Goal: Transaction & Acquisition: Purchase product/service

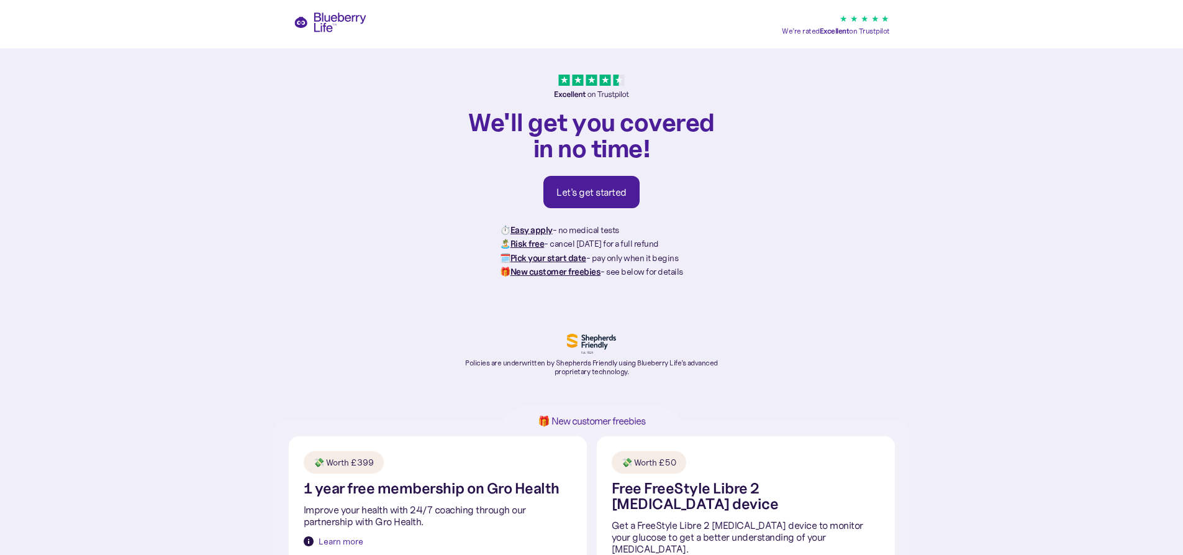
click at [567, 189] on div "Let's get started" at bounding box center [592, 192] width 70 height 12
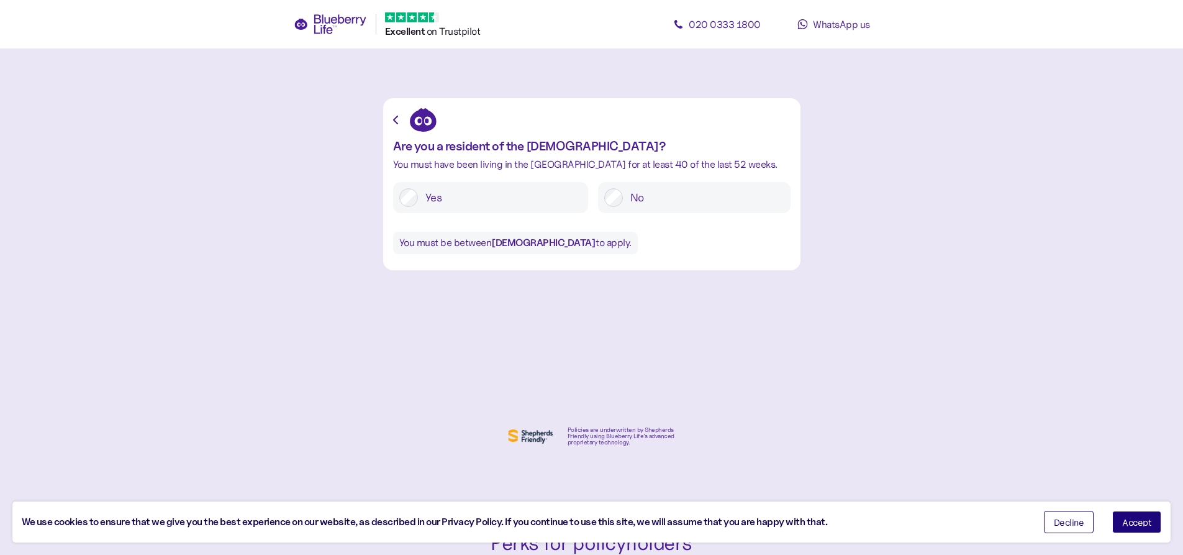
click at [433, 194] on label "Yes" at bounding box center [500, 197] width 164 height 19
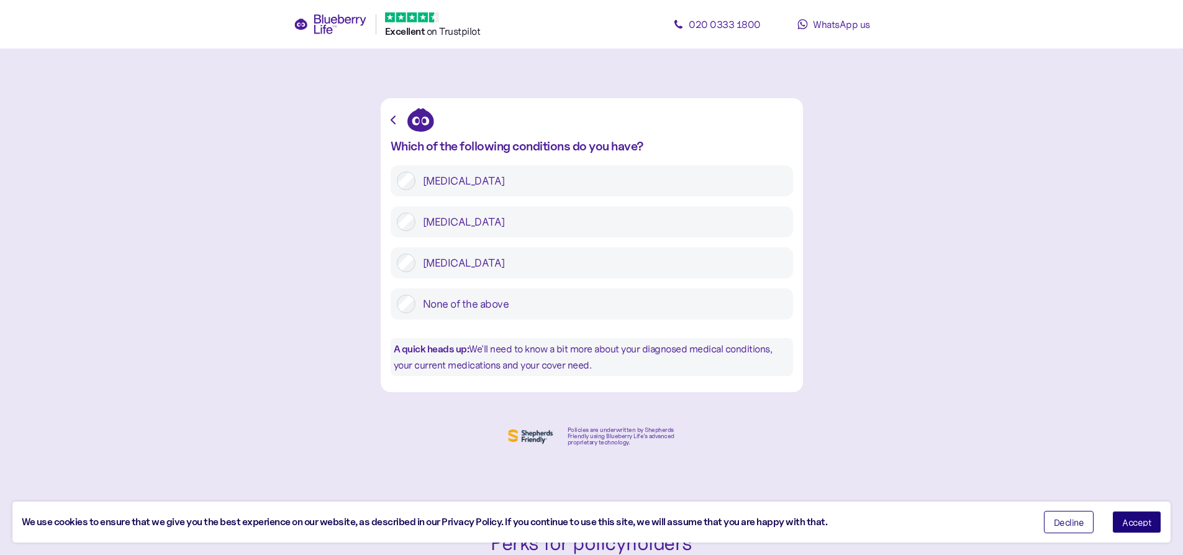
click at [417, 222] on label "[MEDICAL_DATA]" at bounding box center [601, 221] width 371 height 19
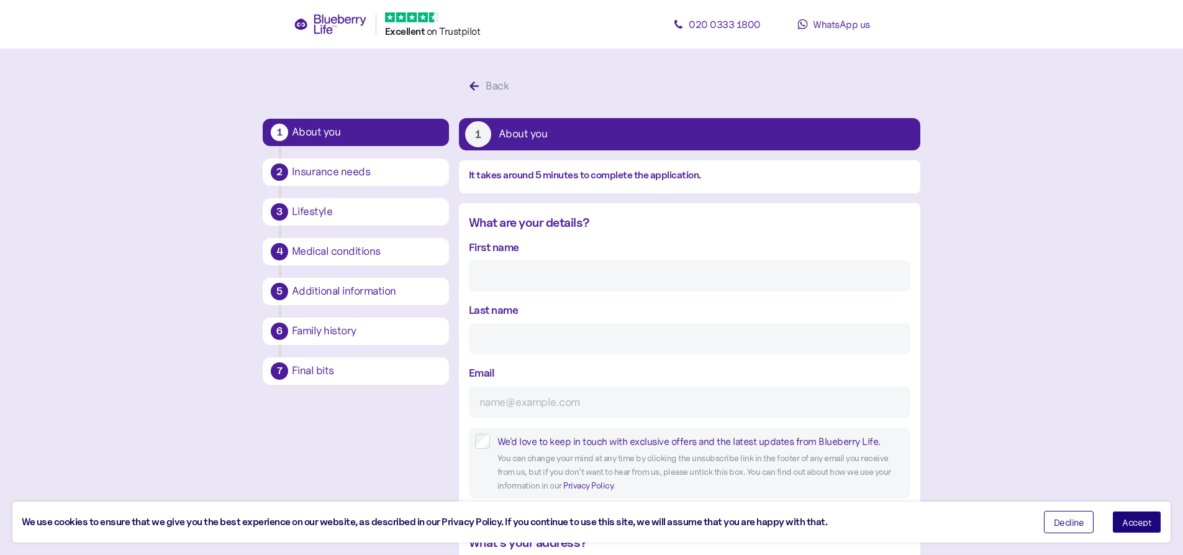
scroll to position [24, 0]
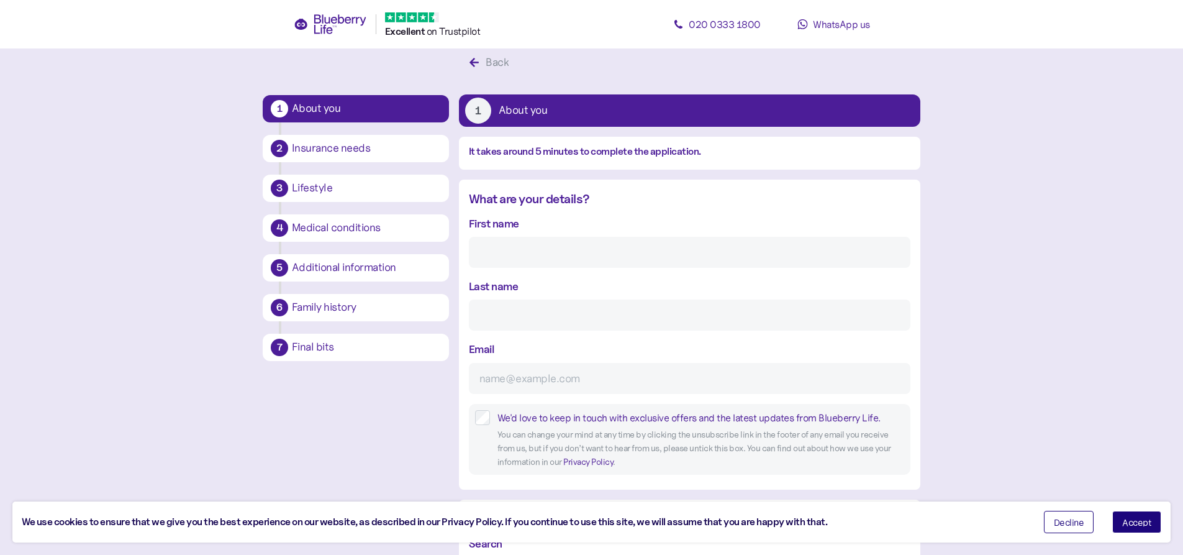
click at [525, 262] on input "First name" at bounding box center [690, 252] width 442 height 31
type input "[DEMOGRAPHIC_DATA]"
type input "[PERSON_NAME]"
type input "**********"
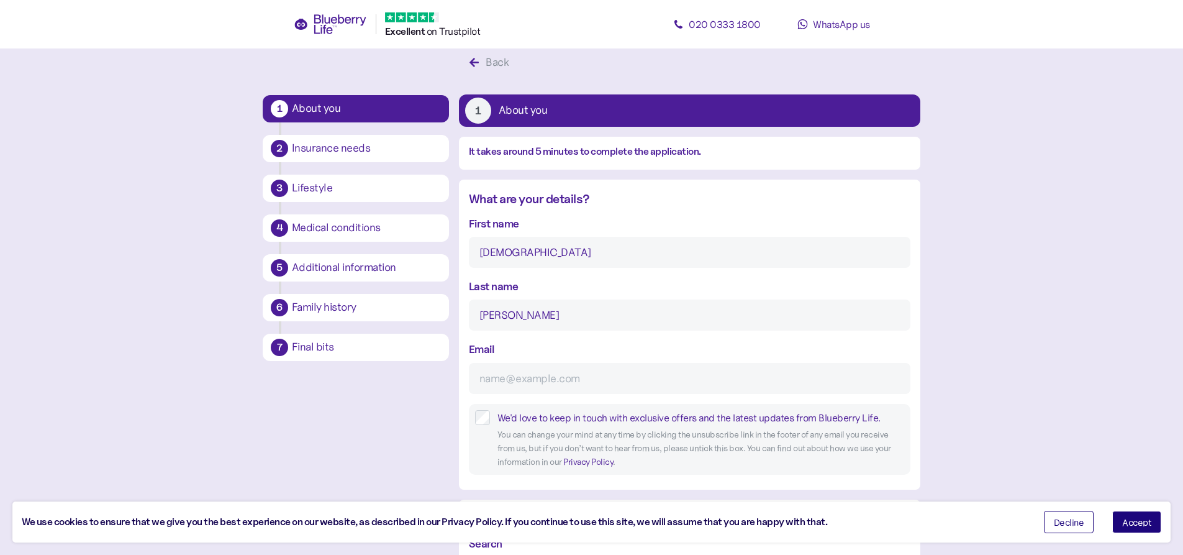
type input "**********"
type input "*******"
drag, startPoint x: 541, startPoint y: 371, endPoint x: 541, endPoint y: 382, distance: 11.2
click at [541, 382] on div "Email" at bounding box center [690, 366] width 442 height 53
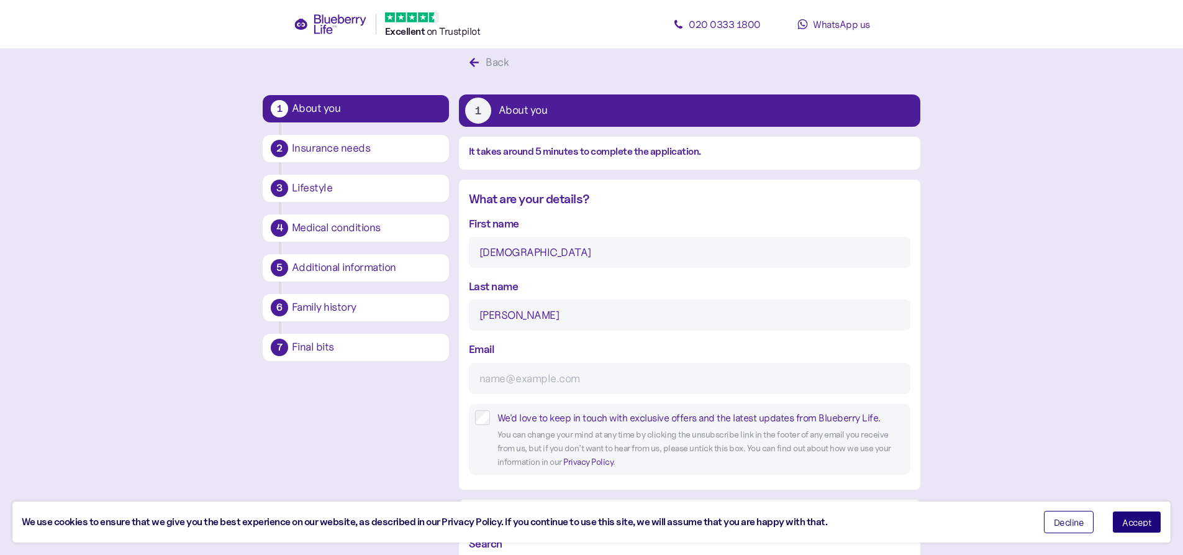
click at [541, 382] on input "Email" at bounding box center [690, 378] width 442 height 31
type input "aamisheikh@rocketmail.com"
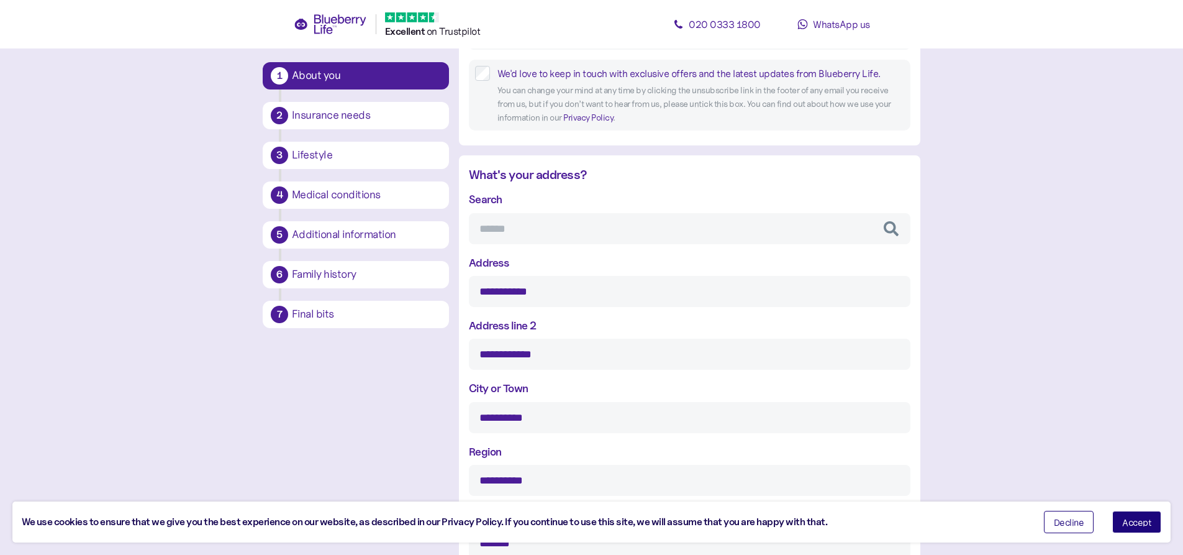
scroll to position [396, 0]
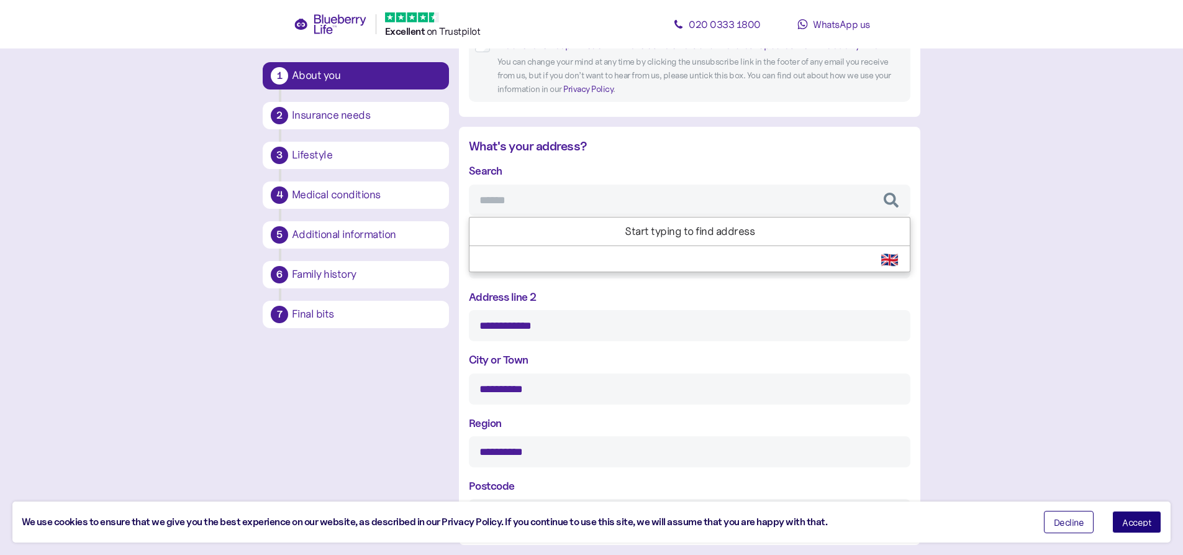
click at [540, 207] on input "Search" at bounding box center [690, 199] width 442 height 31
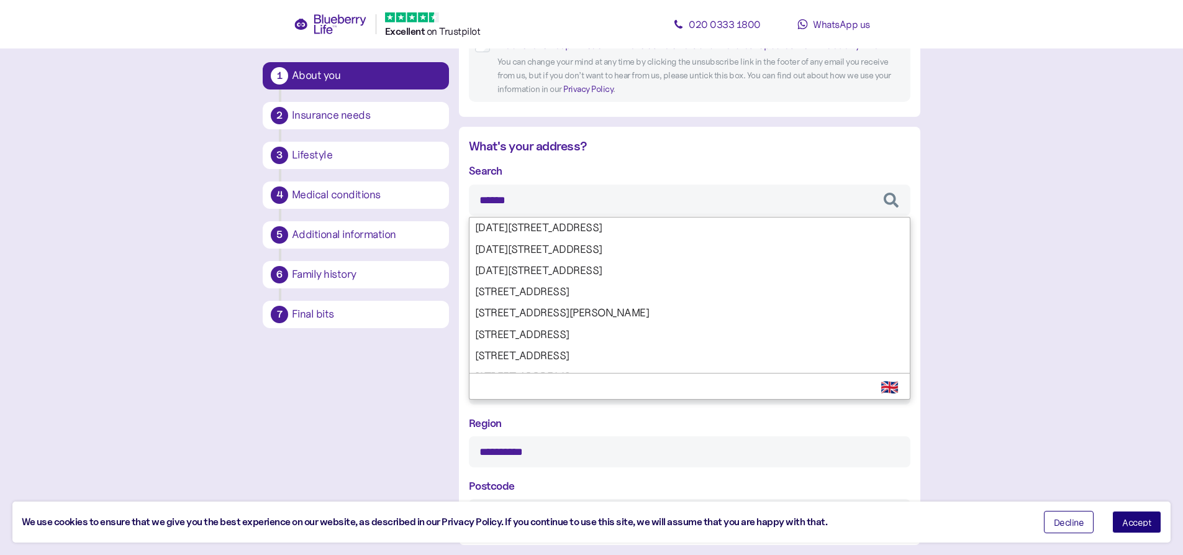
type input "*******"
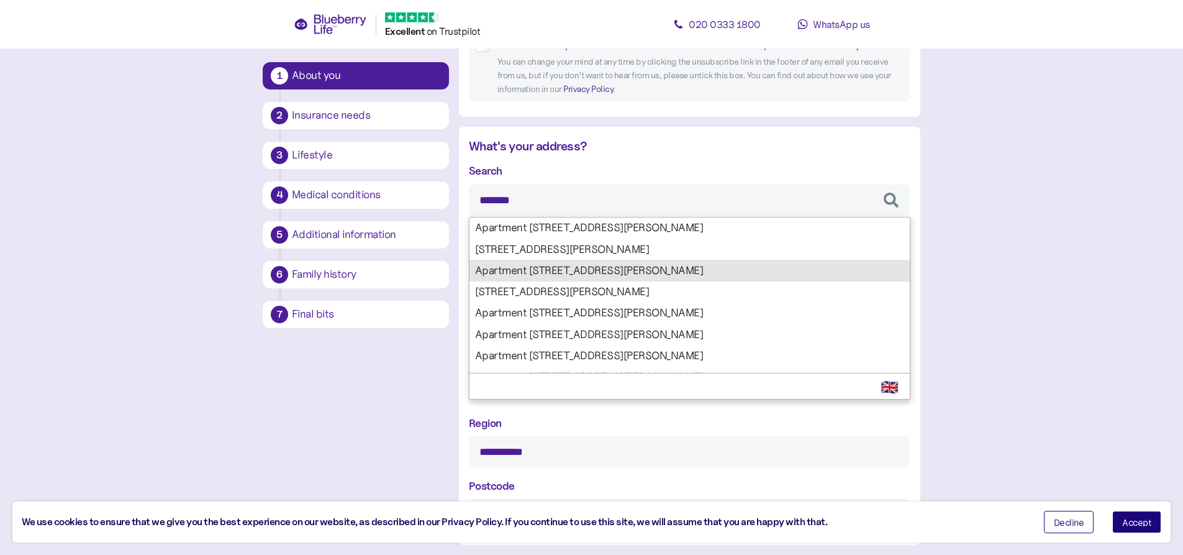
type input "**********"
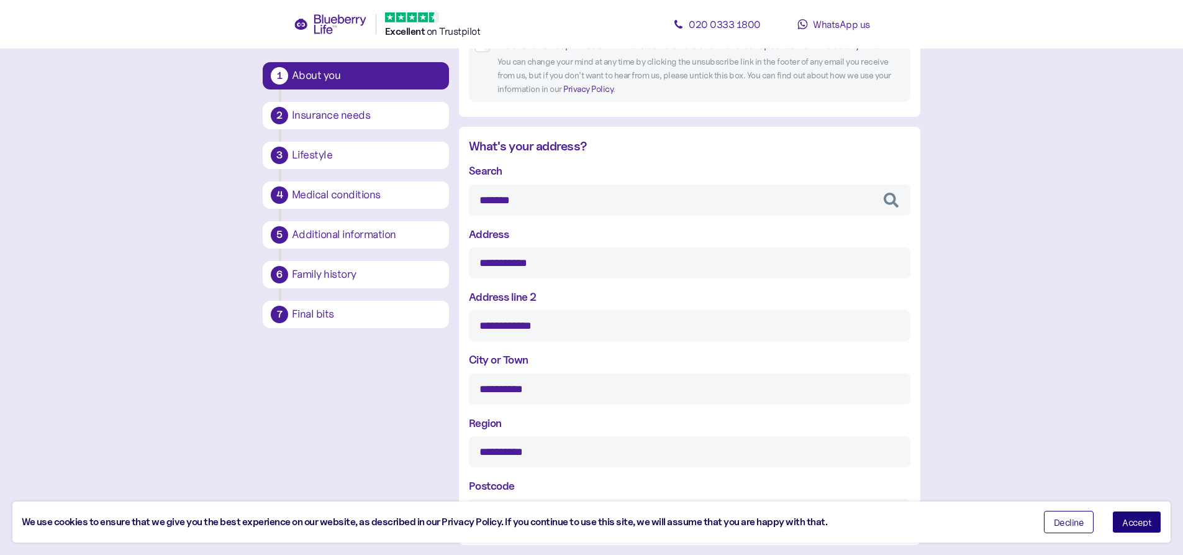
click at [547, 267] on div "**********" at bounding box center [690, 346] width 442 height 368
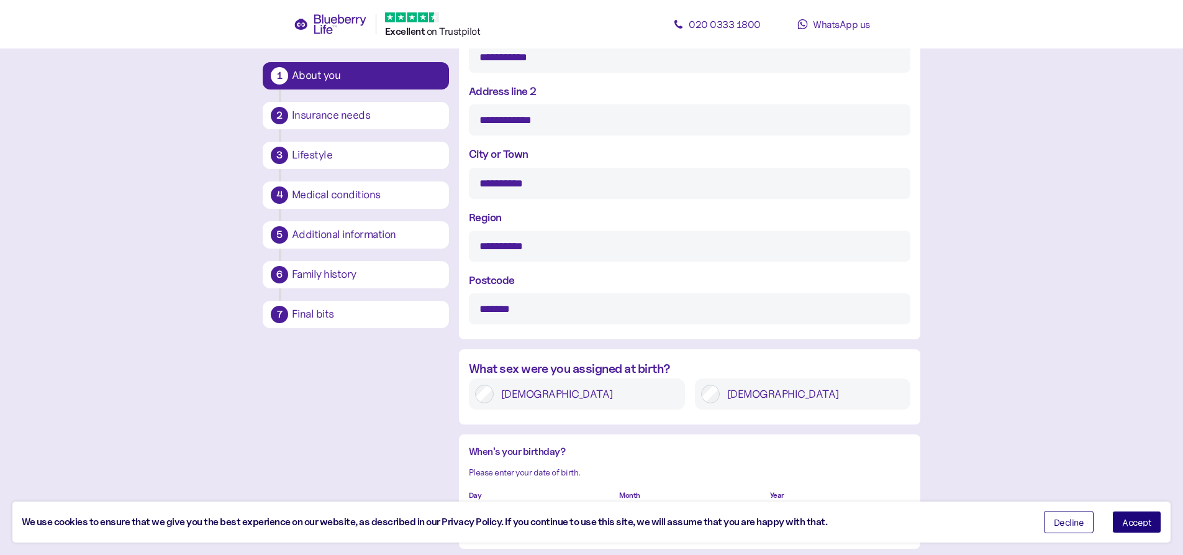
scroll to position [707, 0]
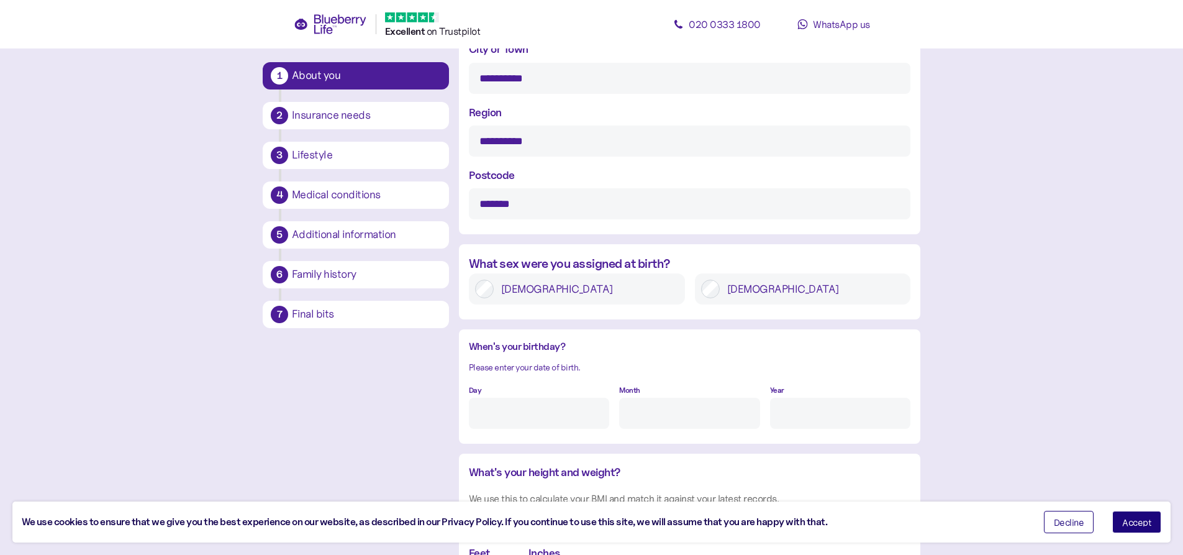
type input "*******"
click at [730, 283] on label "Male" at bounding box center [812, 289] width 185 height 19
click at [532, 407] on input "Day" at bounding box center [539, 413] width 140 height 31
type input "29"
click at [734, 416] on input "Month" at bounding box center [689, 413] width 140 height 31
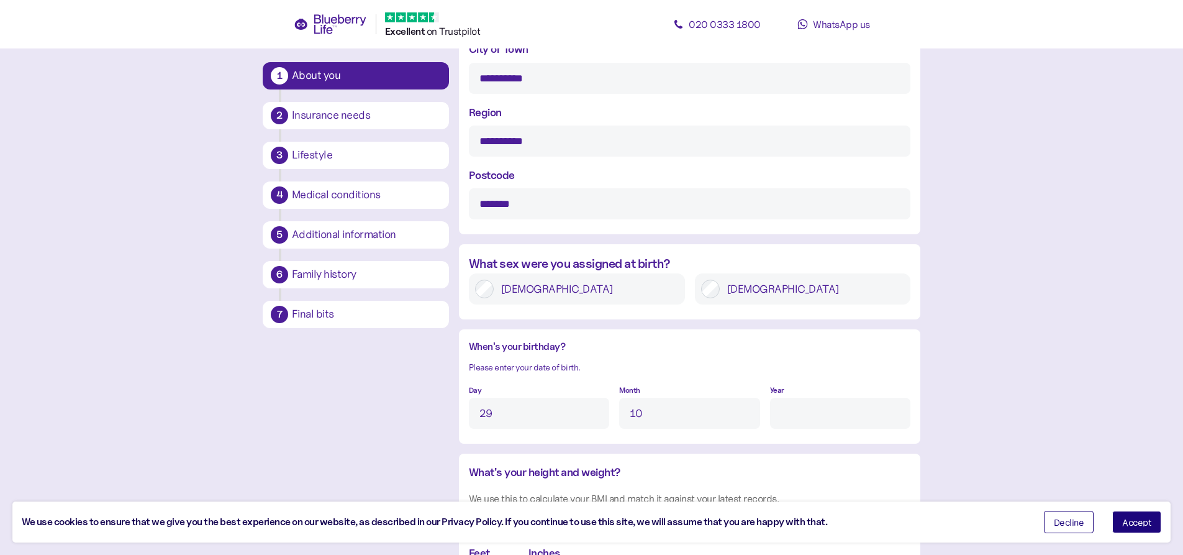
type input "10"
click at [813, 416] on input "Year" at bounding box center [840, 413] width 140 height 31
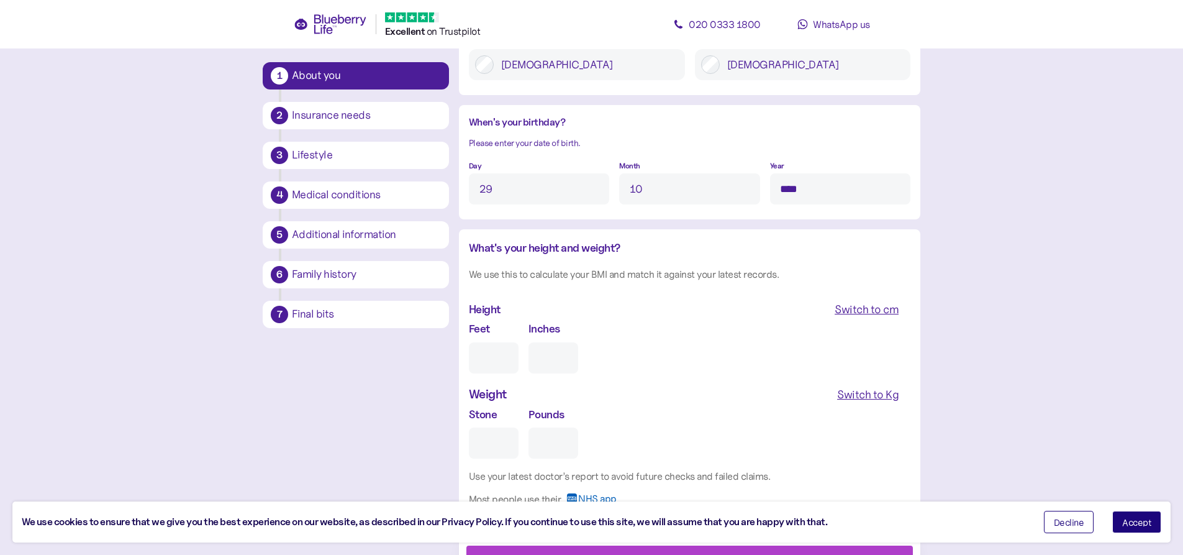
scroll to position [989, 0]
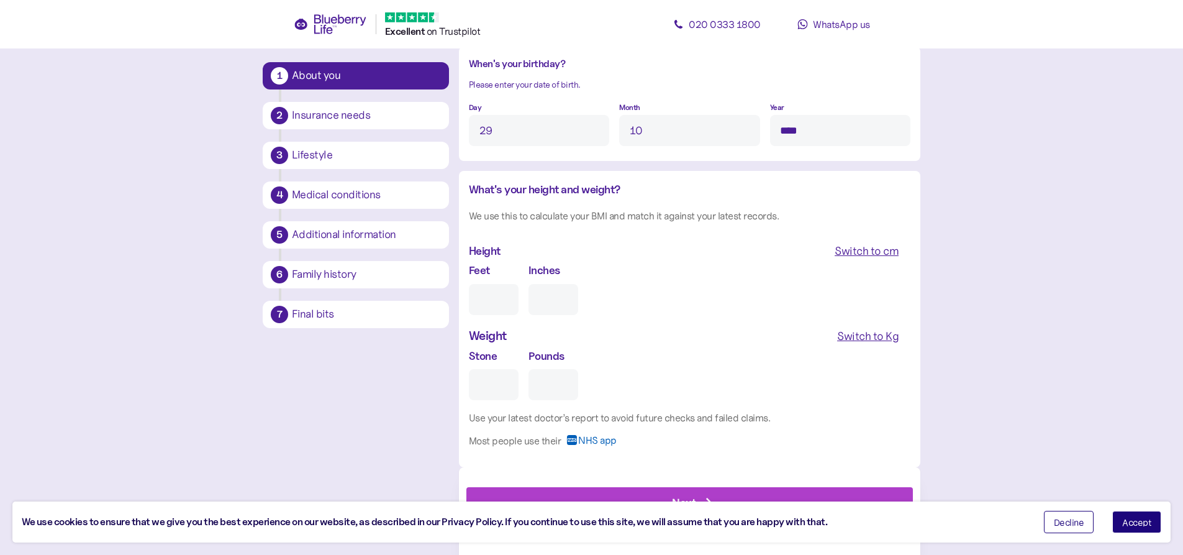
type input "****"
click at [491, 304] on input "Feet" at bounding box center [494, 299] width 50 height 31
click at [857, 249] on div "Switch to cm" at bounding box center [867, 250] width 64 height 17
click at [510, 299] on input "cm" at bounding box center [522, 299] width 106 height 31
type input "***"
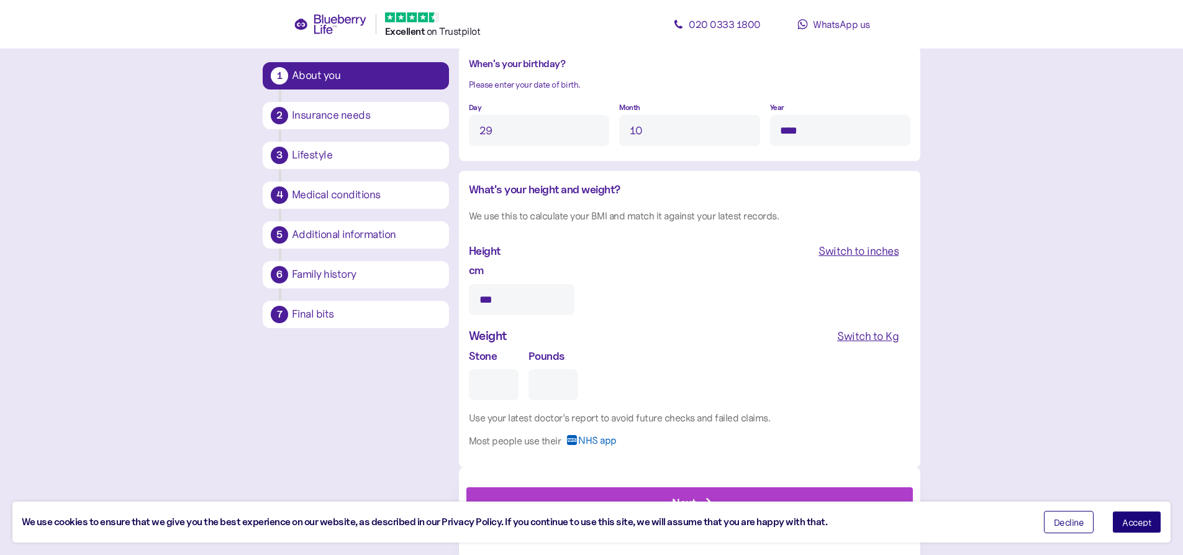
click at [861, 333] on div "Switch to Kg" at bounding box center [867, 335] width 61 height 17
click at [522, 396] on input "Kg" at bounding box center [522, 384] width 106 height 31
type input "**"
click at [790, 465] on div "What's your height and weight? We use this to calculate your BMI and match it a…" at bounding box center [689, 319] width 461 height 296
click at [774, 488] on div "Next" at bounding box center [692, 503] width 419 height 30
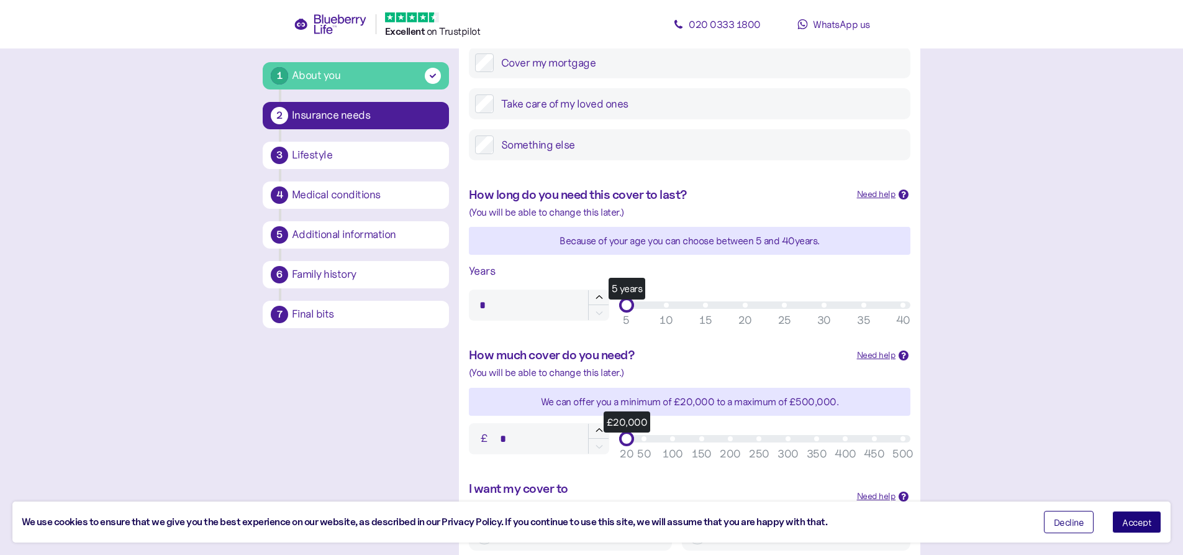
scroll to position [171, 0]
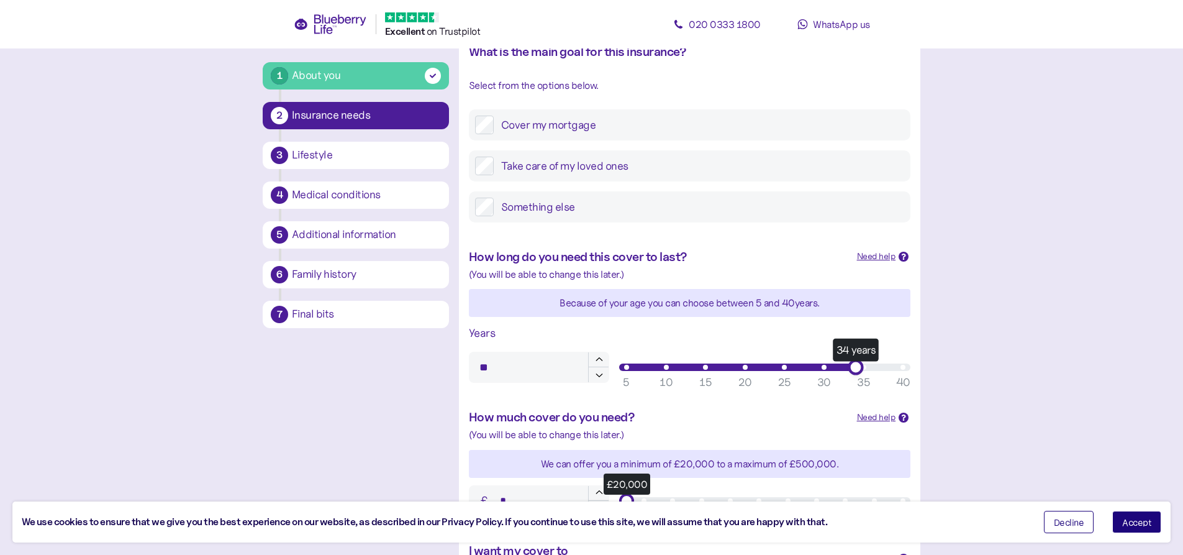
type input "**"
drag, startPoint x: 625, startPoint y: 365, endPoint x: 930, endPoint y: 394, distance: 306.3
click at [930, 394] on div "1 About you 2 Insurance needs 3 Lifestyle 4 Medical conditions 5 Additional inf…" at bounding box center [592, 383] width 678 height 963
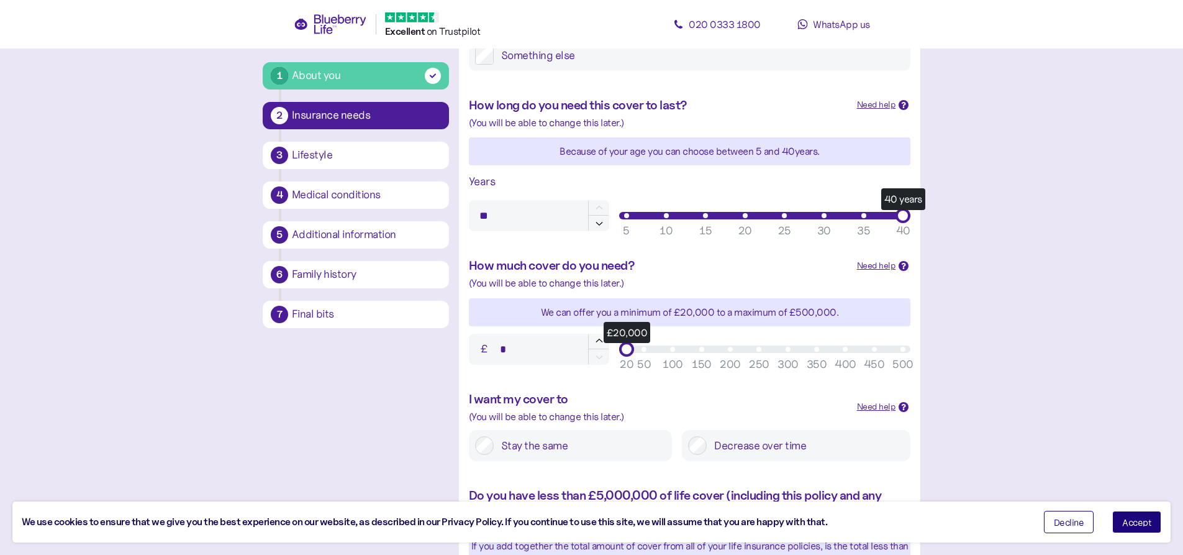
scroll to position [357, 0]
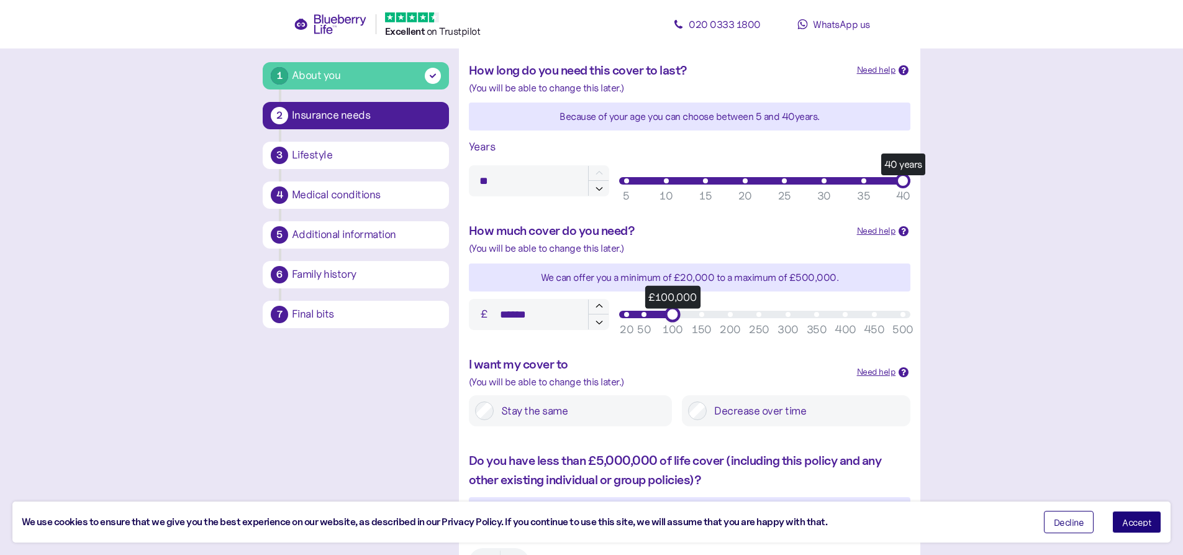
type input "*******"
drag, startPoint x: 629, startPoint y: 312, endPoint x: 668, endPoint y: 314, distance: 39.2
click at [668, 314] on div "£100,000" at bounding box center [673, 314] width 16 height 16
click at [629, 410] on label "Stay the same" at bounding box center [580, 410] width 172 height 19
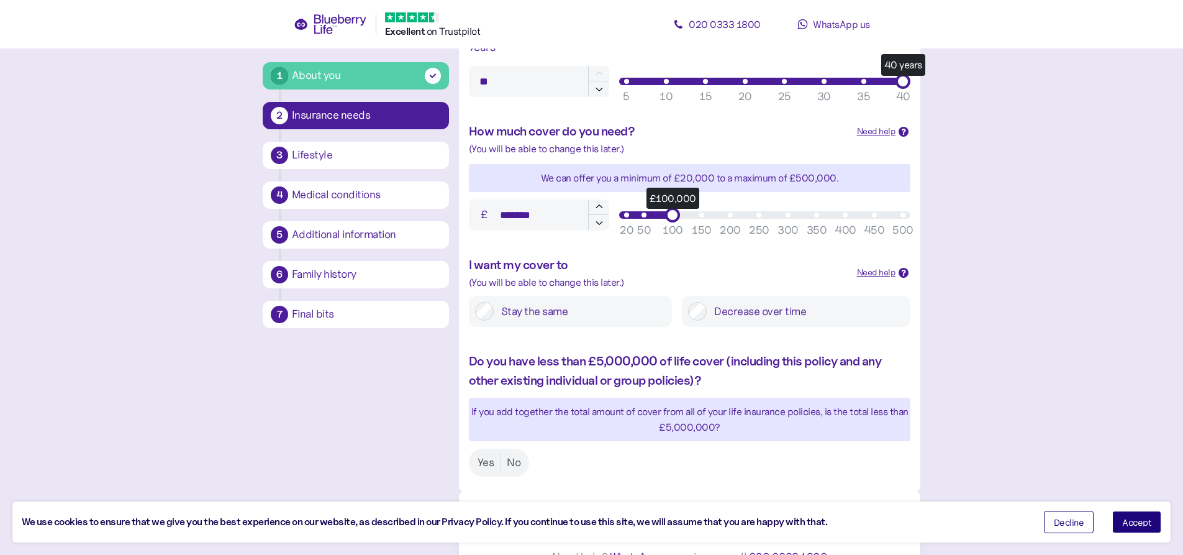
scroll to position [481, 0]
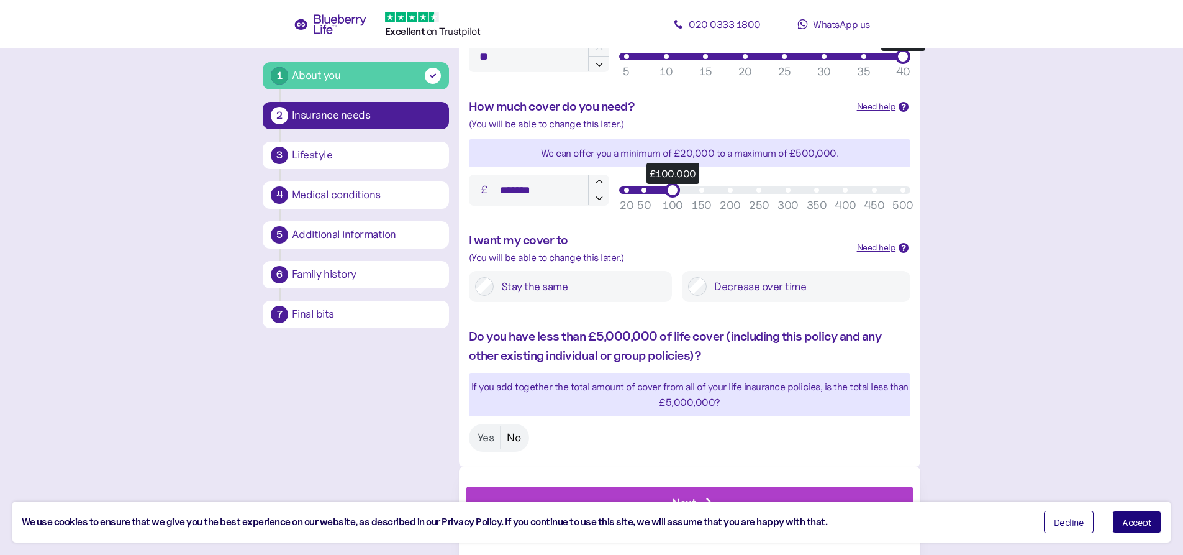
click at [512, 437] on label "No" at bounding box center [514, 437] width 26 height 23
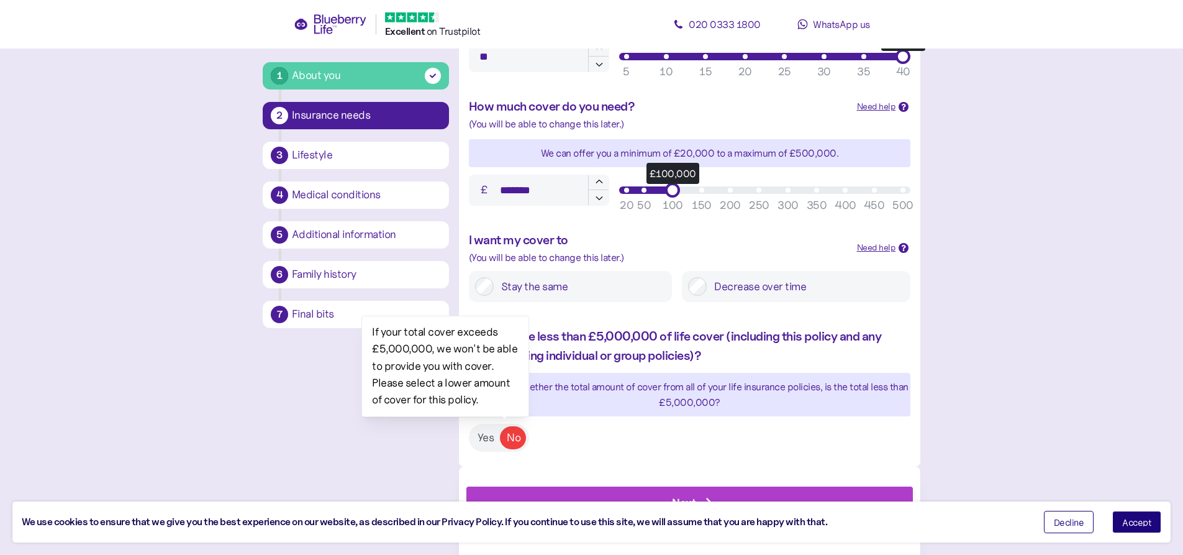
click at [625, 492] on div "Next" at bounding box center [692, 502] width 419 height 30
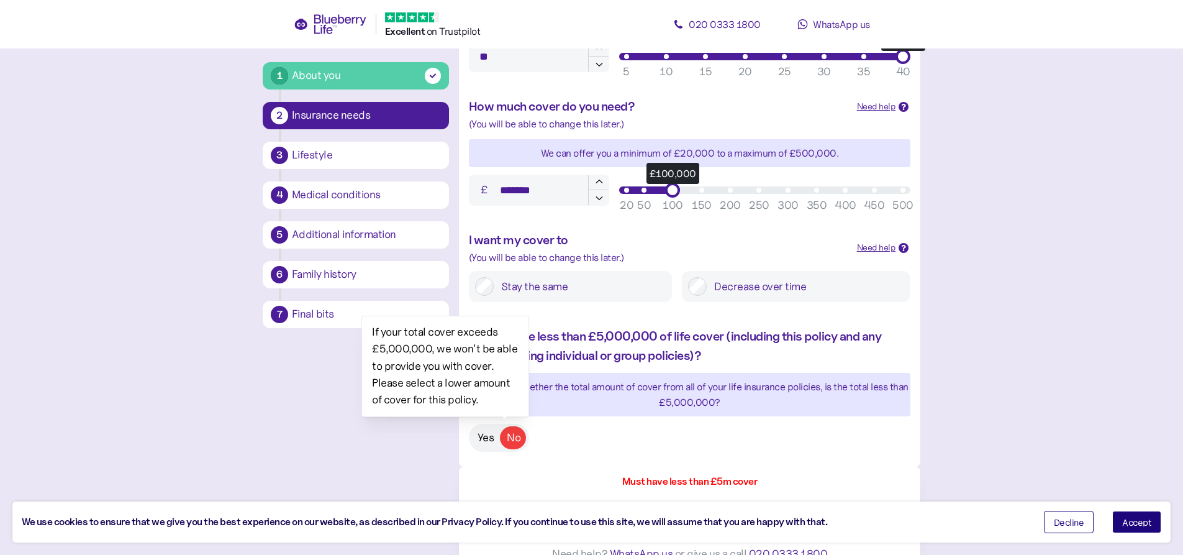
click at [489, 439] on label "Yes" at bounding box center [485, 437] width 29 height 23
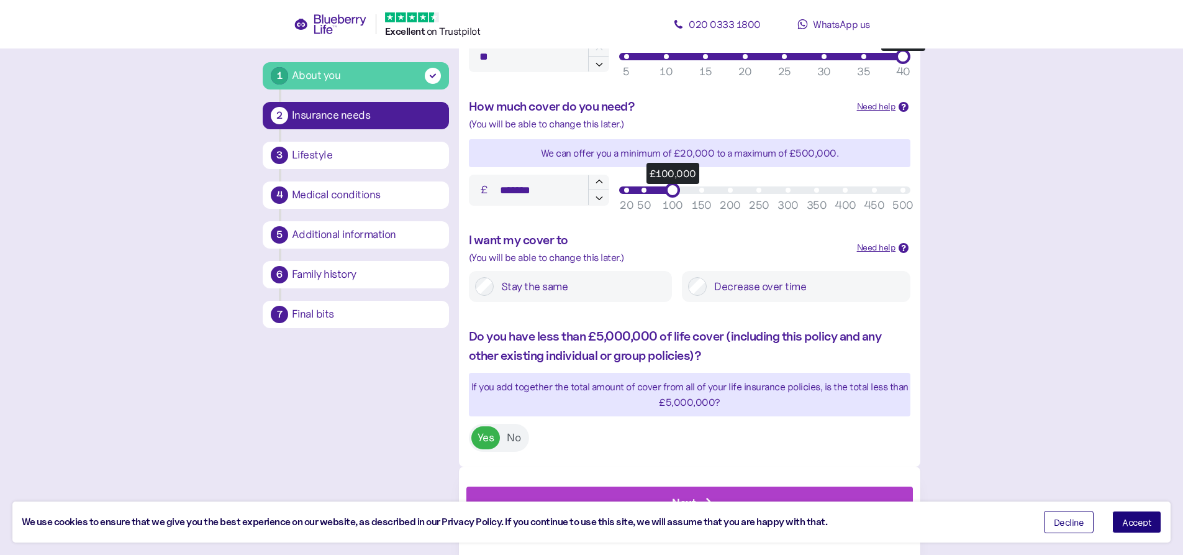
click at [589, 494] on div "Next" at bounding box center [692, 502] width 419 height 30
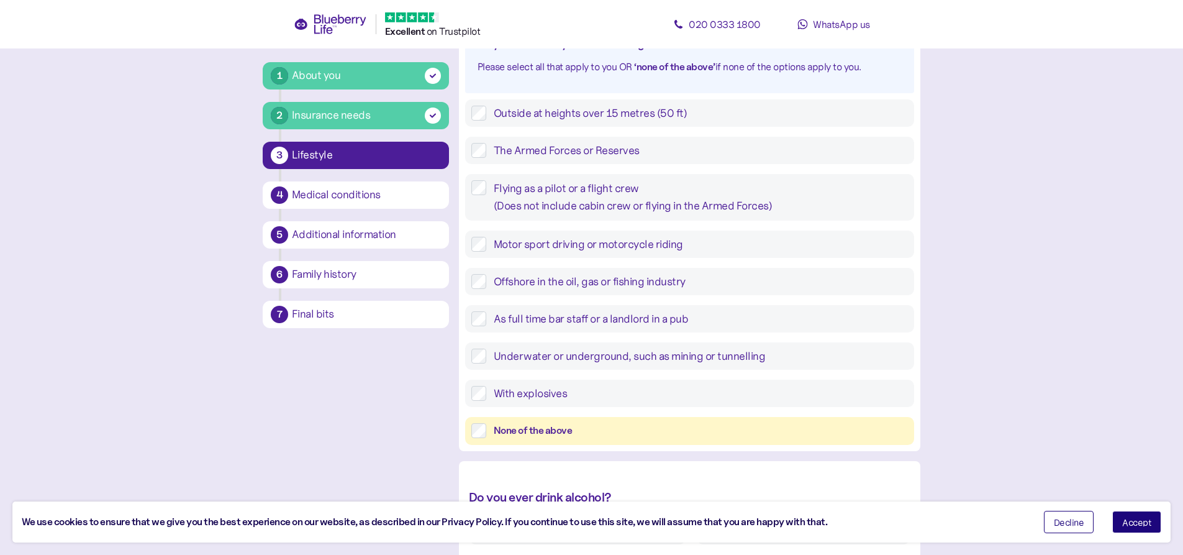
scroll to position [248, 0]
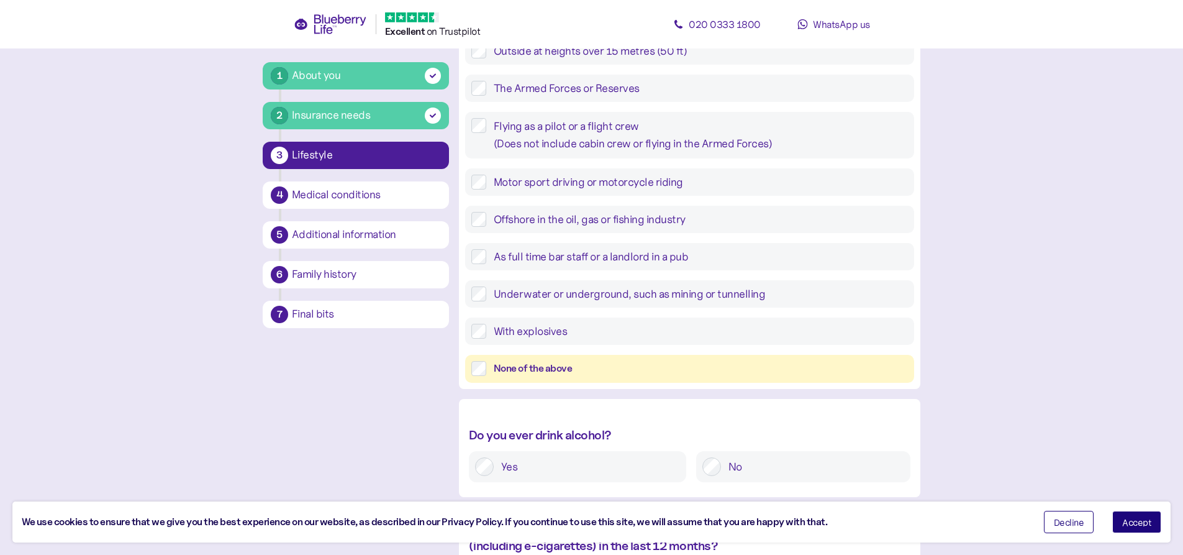
click at [749, 457] on label "No" at bounding box center [812, 466] width 183 height 19
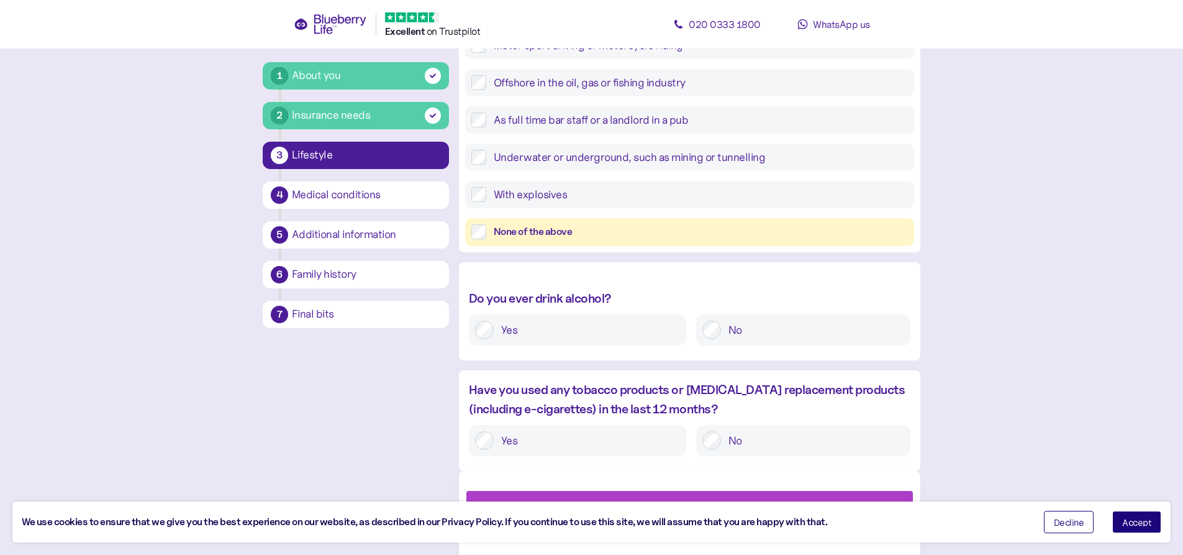
scroll to position [389, 0]
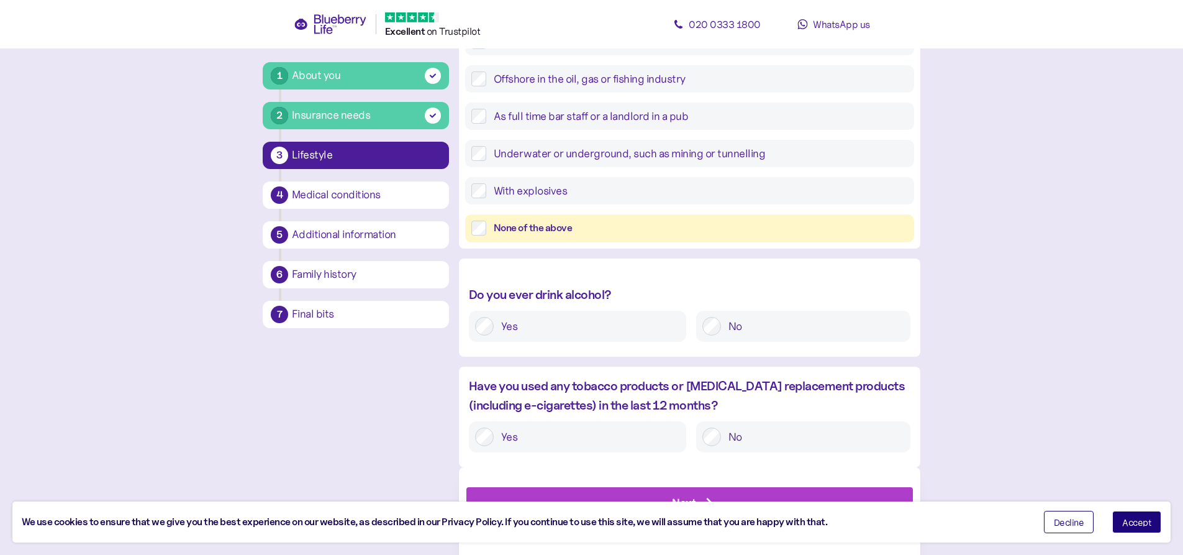
click at [603, 435] on label "Yes" at bounding box center [587, 436] width 186 height 19
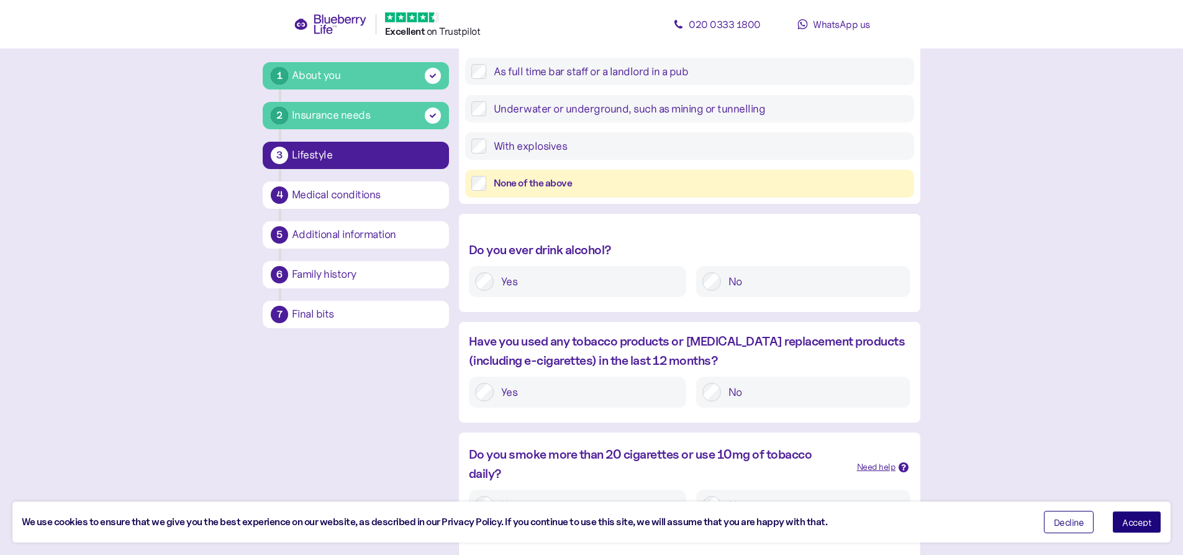
scroll to position [502, 0]
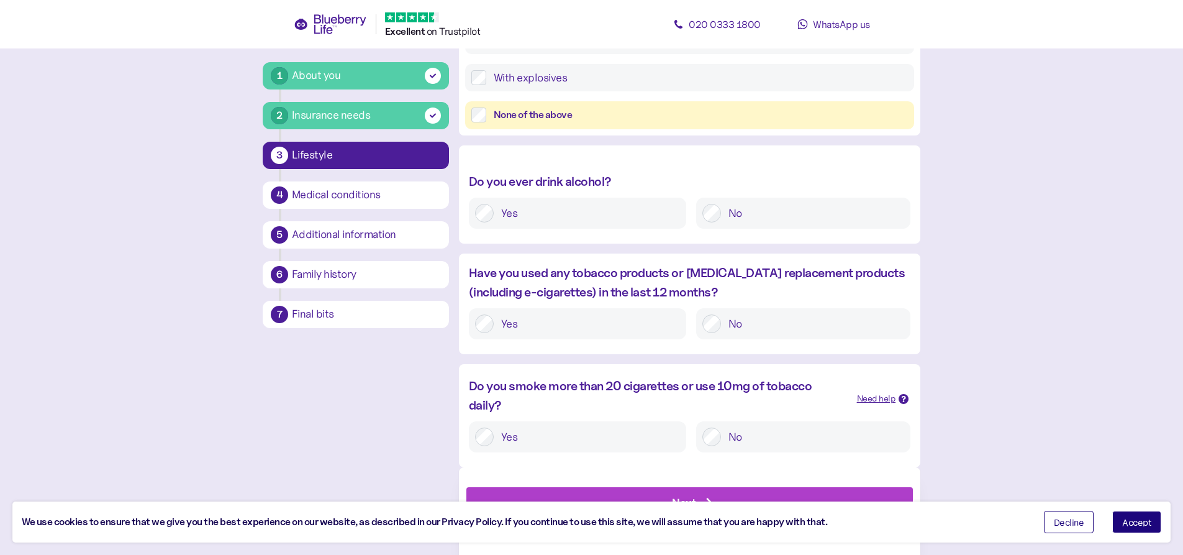
click at [730, 440] on label "No" at bounding box center [812, 436] width 183 height 19
click at [684, 494] on span "Next" at bounding box center [684, 503] width 24 height 30
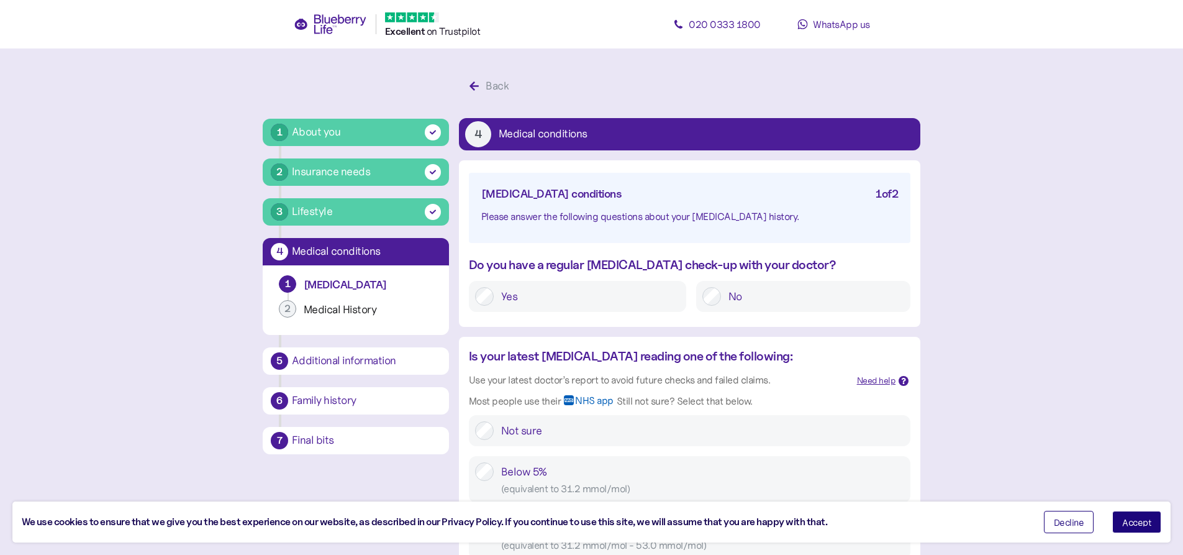
click at [583, 306] on div "Yes" at bounding box center [577, 296] width 217 height 31
click at [493, 290] on div at bounding box center [484, 296] width 19 height 19
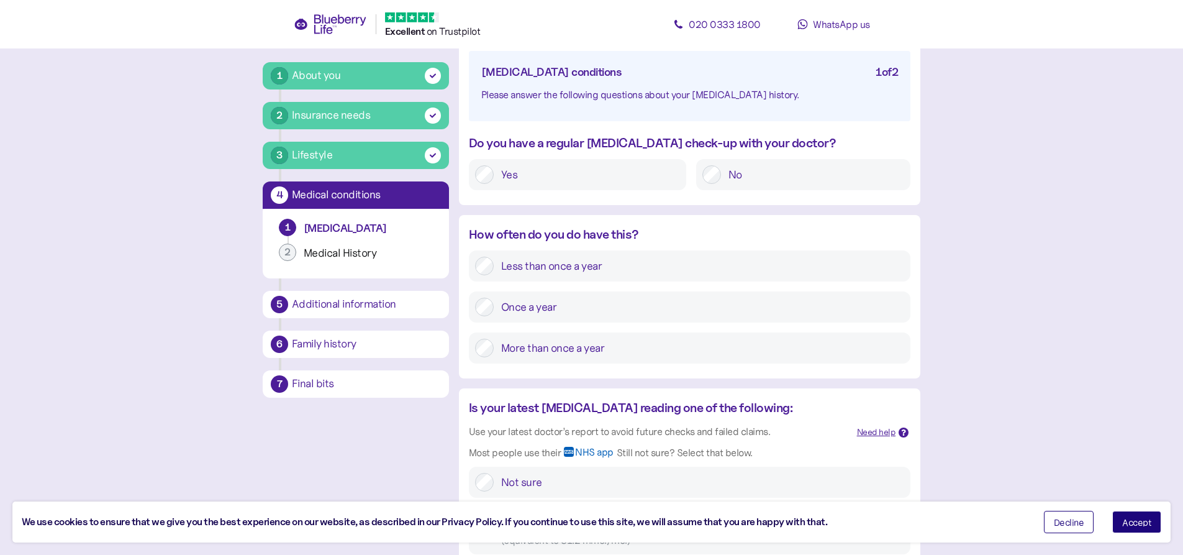
scroll to position [124, 0]
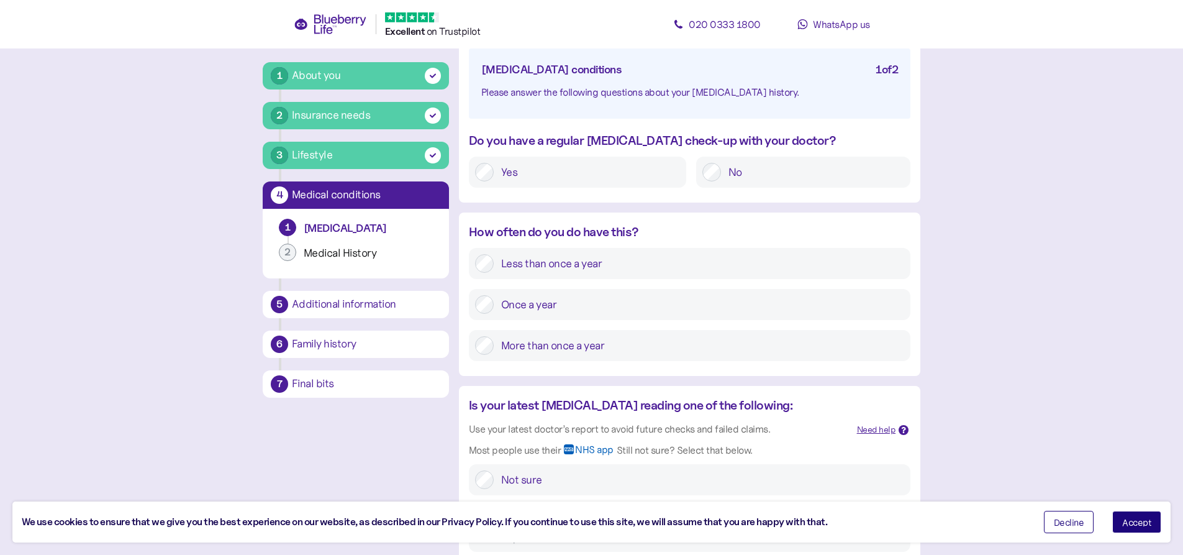
click at [537, 348] on label "More than once a year" at bounding box center [699, 345] width 411 height 19
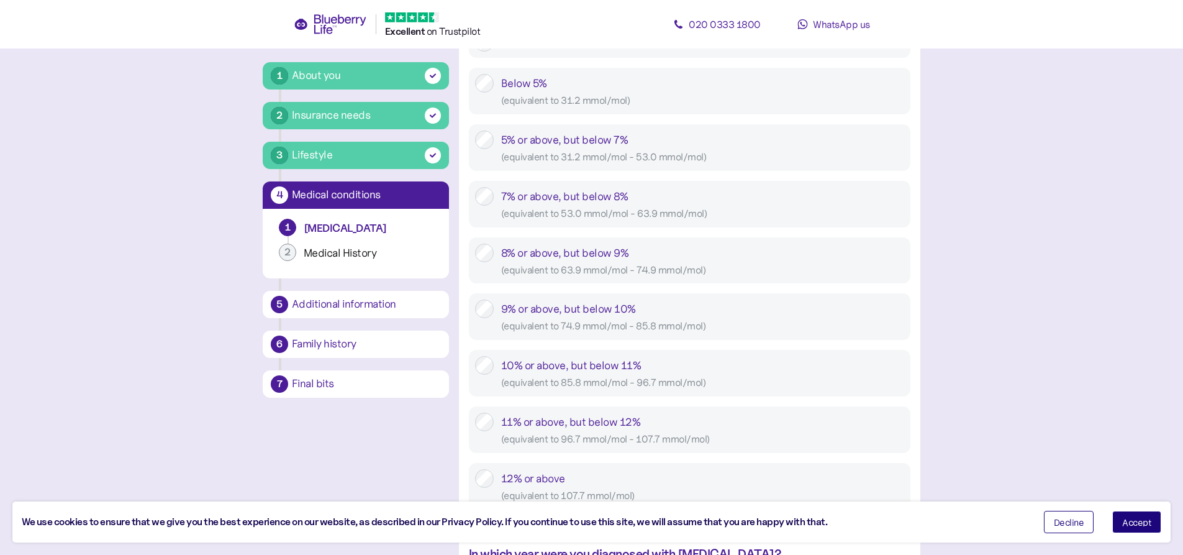
scroll to position [559, 0]
click at [514, 206] on div "7% or above, but below 8% ( equivalent to 53.0 mmol/mol - 63.9 mmol/mol )" at bounding box center [702, 206] width 403 height 34
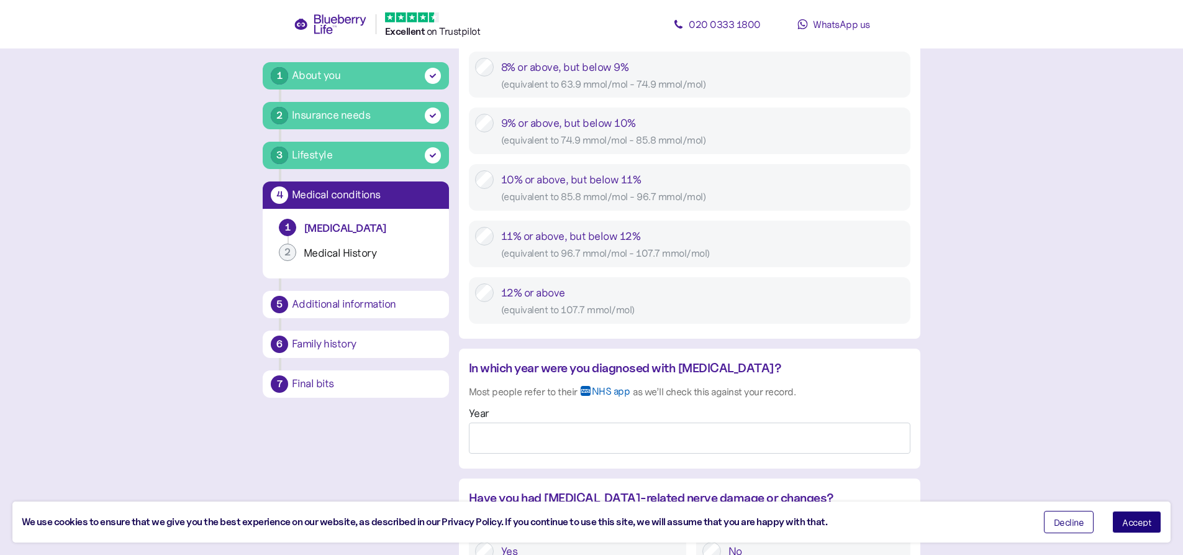
scroll to position [870, 0]
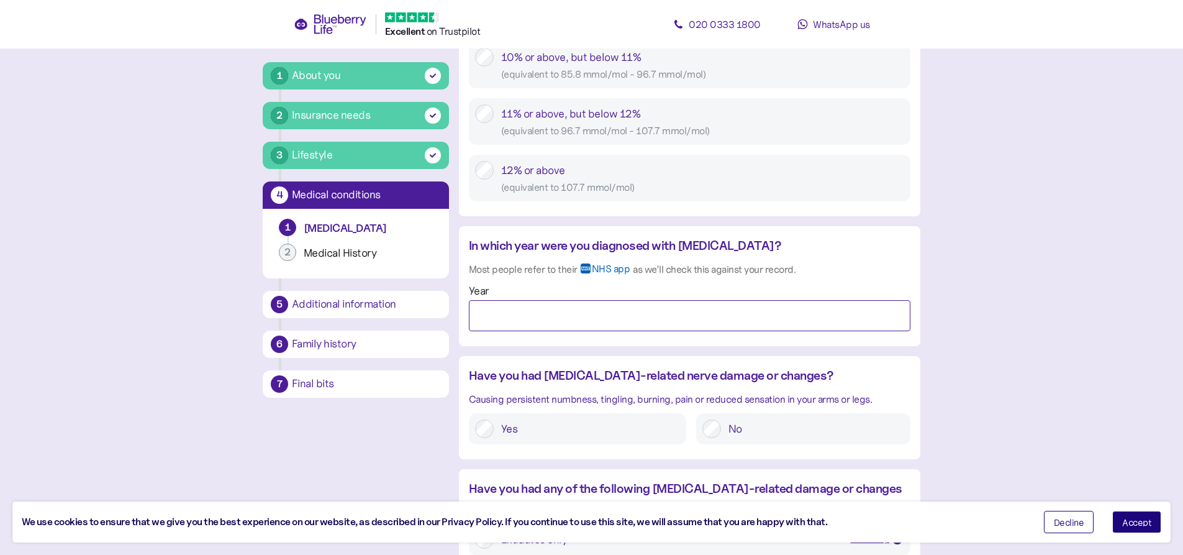
click at [506, 313] on input "Year" at bounding box center [690, 315] width 442 height 31
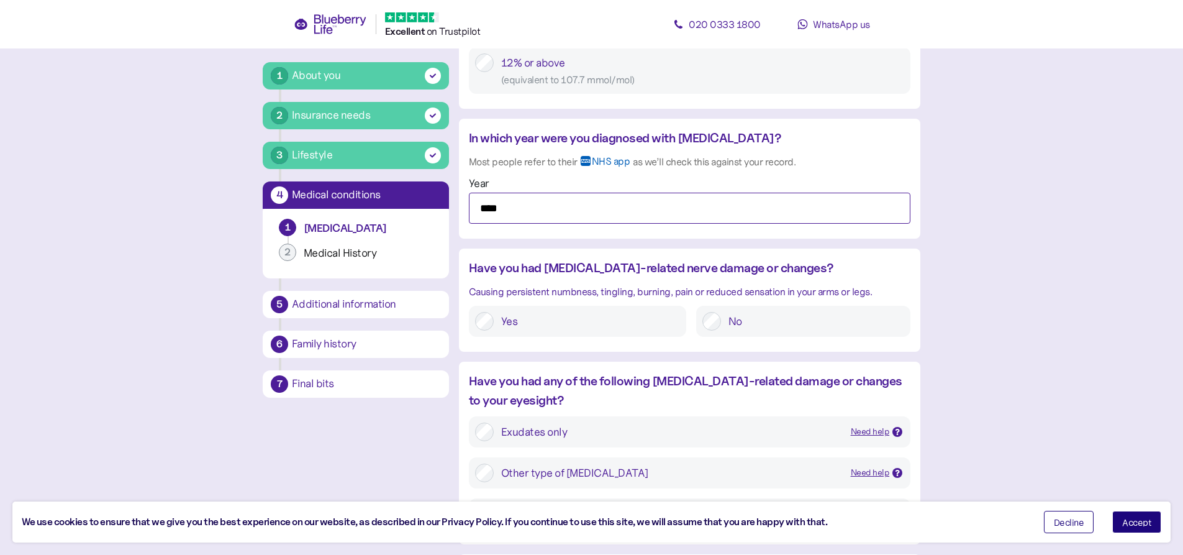
scroll to position [994, 0]
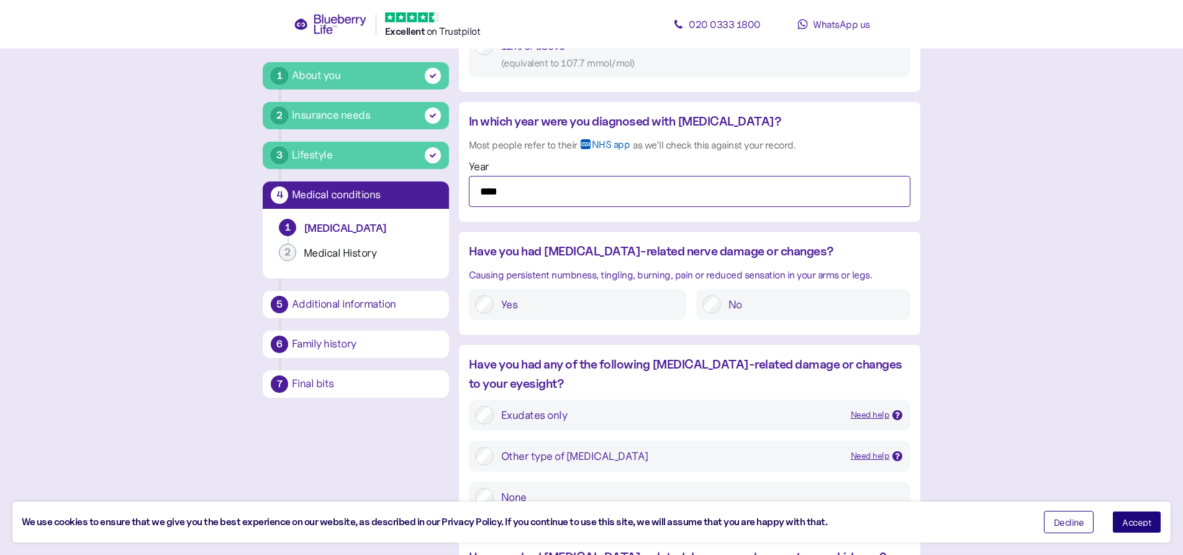
type input "****"
click at [722, 310] on label "No" at bounding box center [812, 304] width 183 height 19
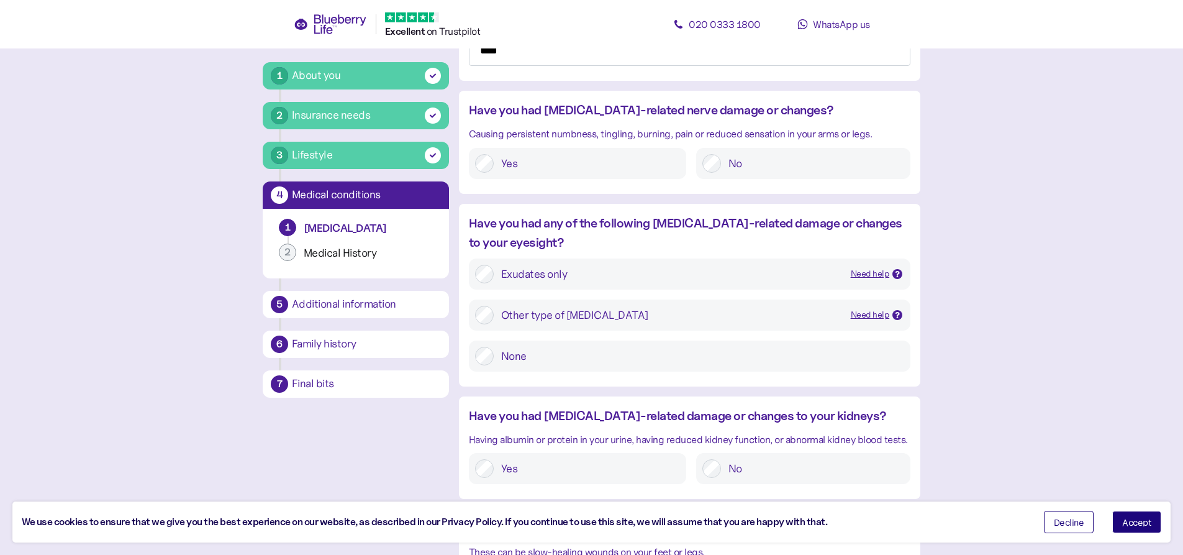
scroll to position [1180, 0]
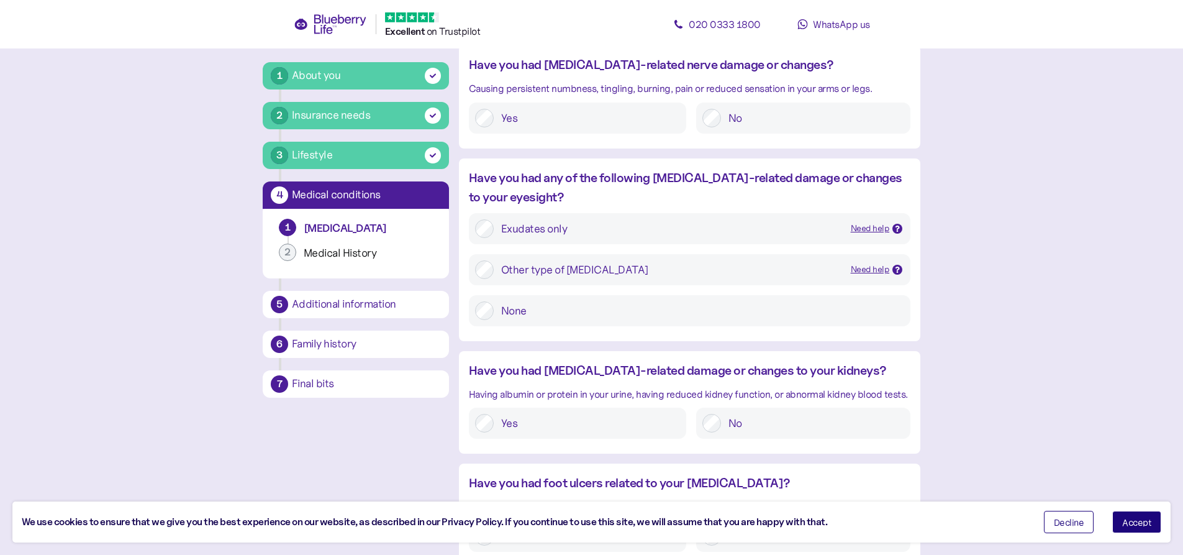
click at [652, 302] on label "None" at bounding box center [699, 310] width 411 height 19
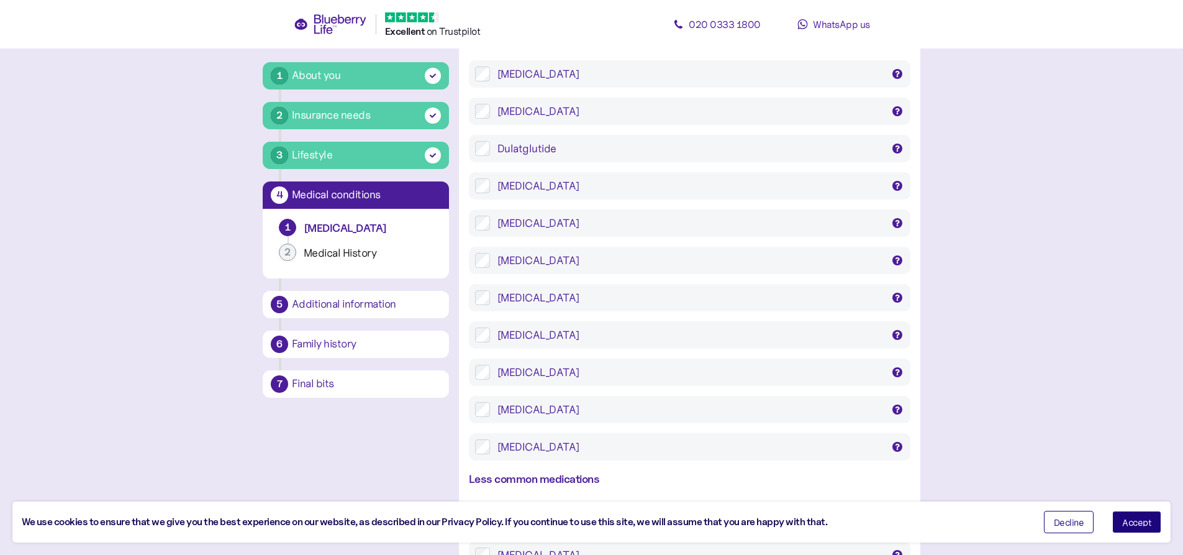
scroll to position [1994, 0]
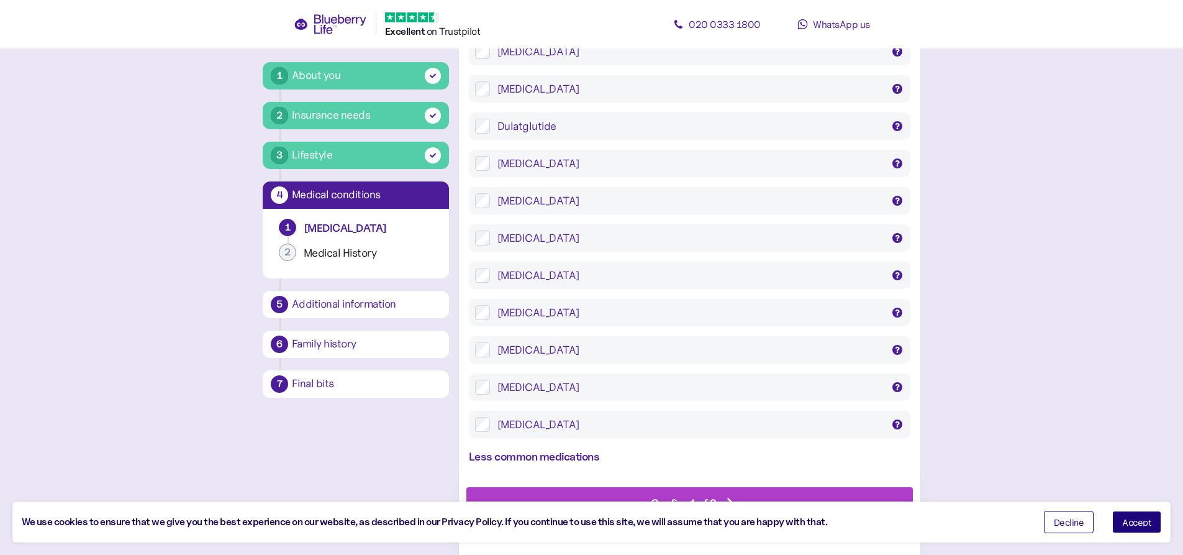
click at [485, 353] on div "Metformin Competact, Diagemet XL, Eucreas, Glucophage, Glucophage SR Janumet, J…" at bounding box center [690, 349] width 442 height 27
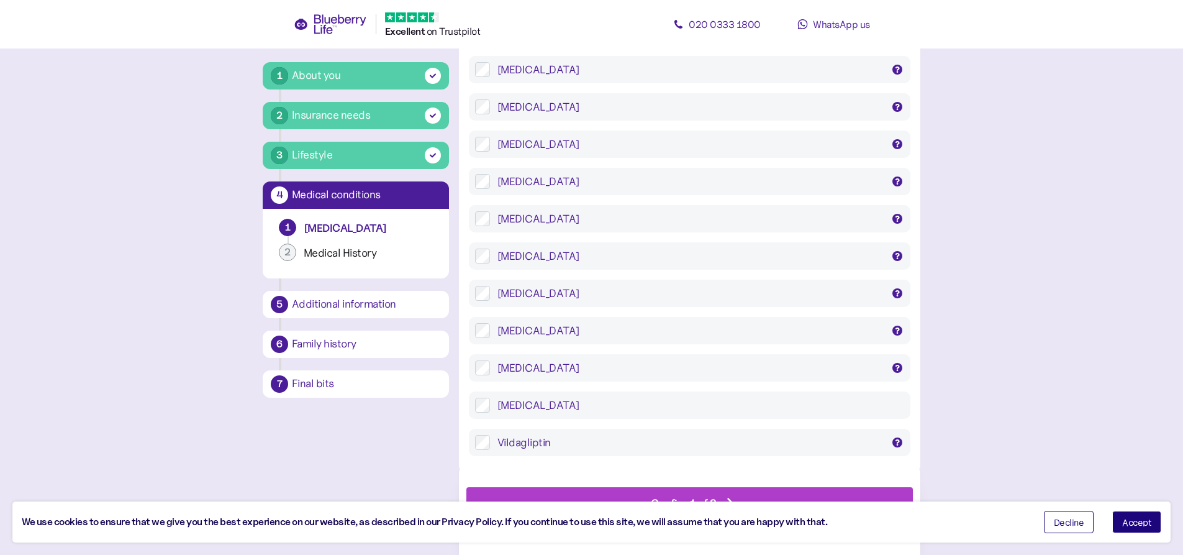
scroll to position [2424, 0]
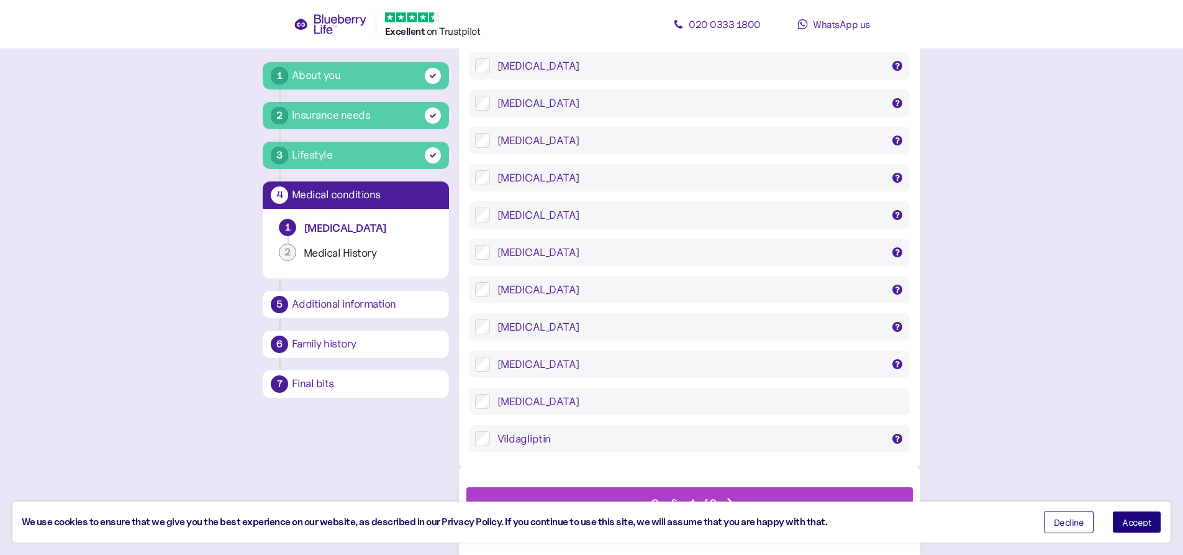
click at [624, 486] on div "Confirm 1 of 2 Need help? WhatsApp us or give us a call 020 0333 1800" at bounding box center [689, 511] width 461 height 88
click at [1122, 524] on span "Accept" at bounding box center [1136, 521] width 29 height 9
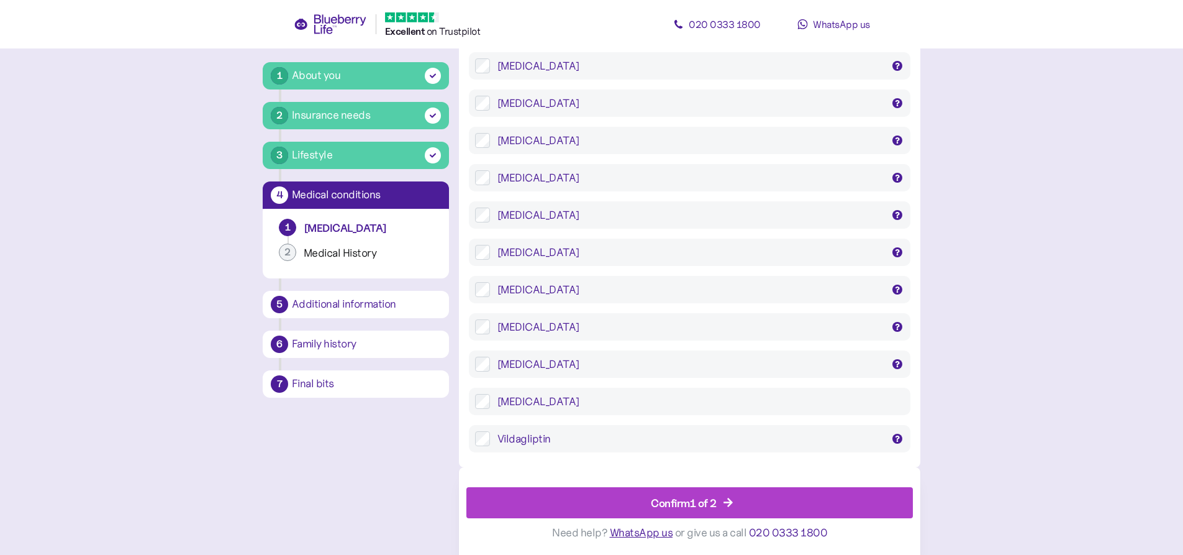
click at [740, 496] on div "Confirm 1 of 2" at bounding box center [692, 503] width 419 height 30
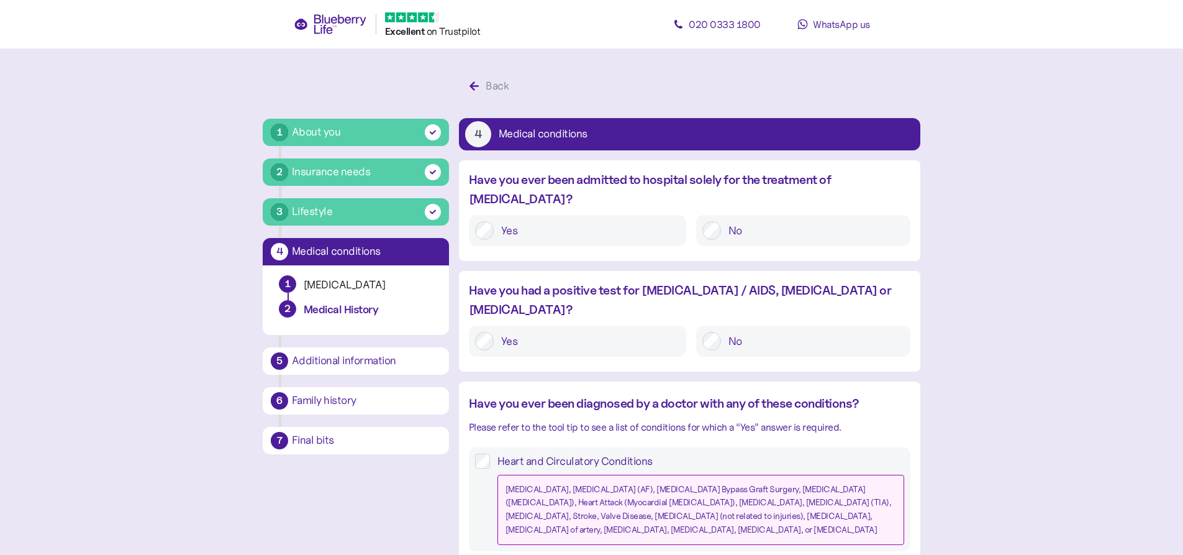
click at [725, 221] on label "No" at bounding box center [812, 230] width 183 height 19
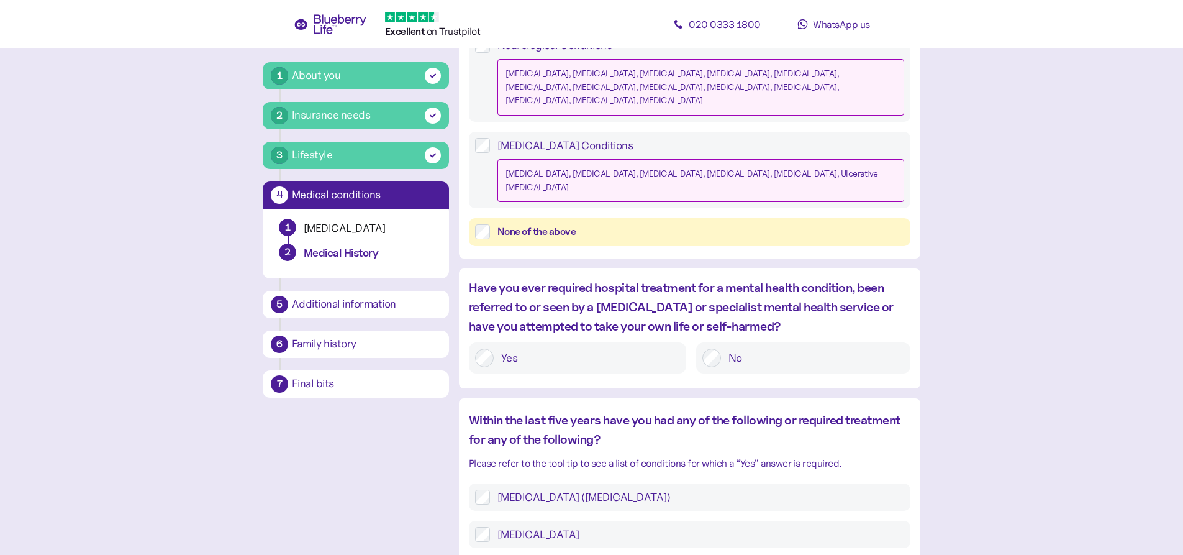
scroll to position [621, 0]
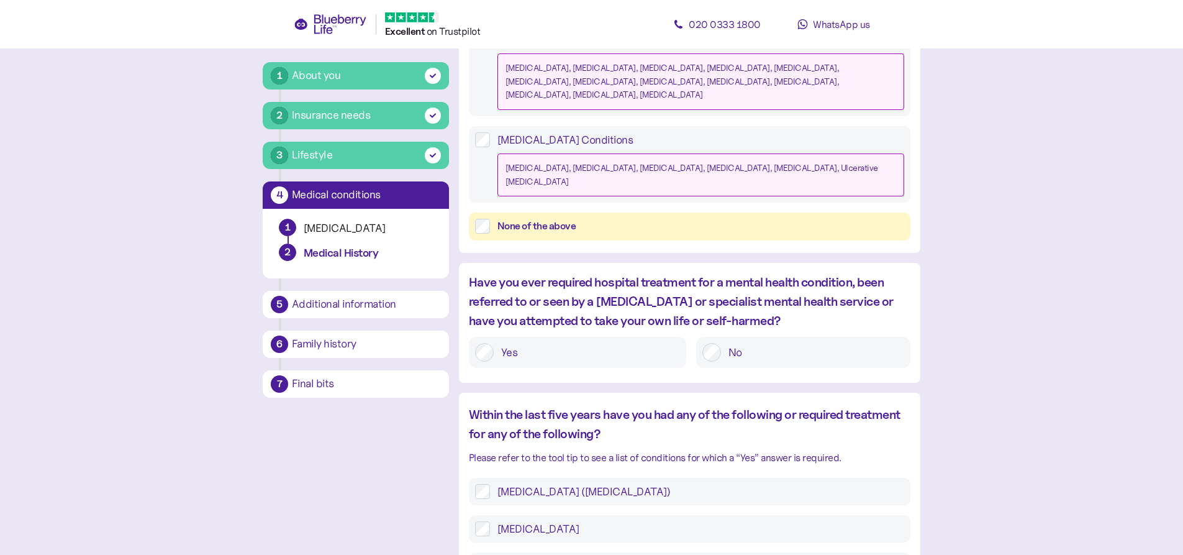
click at [729, 343] on label "No" at bounding box center [812, 352] width 183 height 19
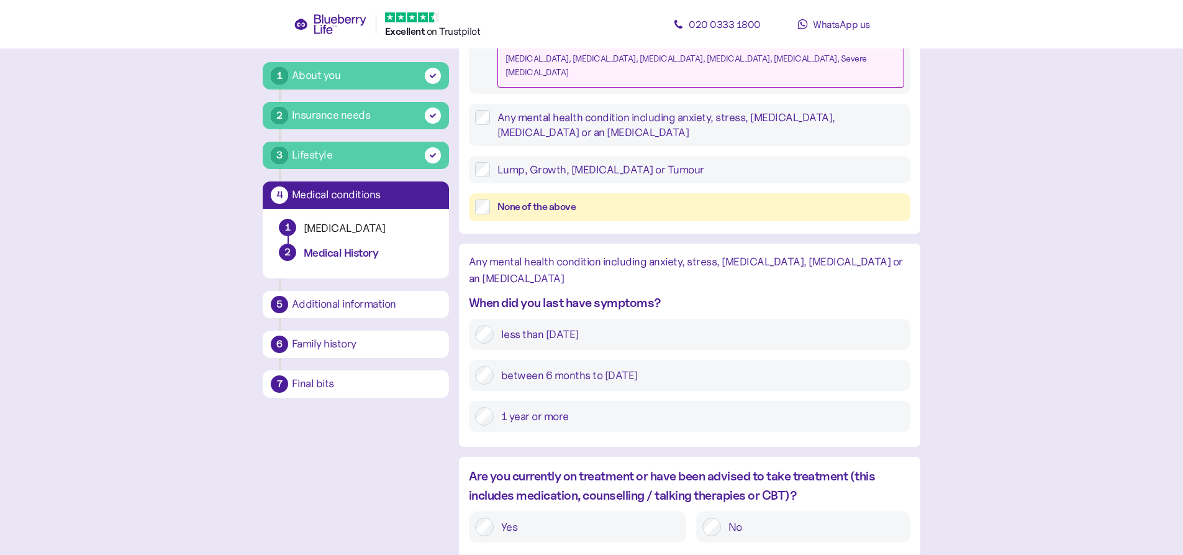
scroll to position [1454, 0]
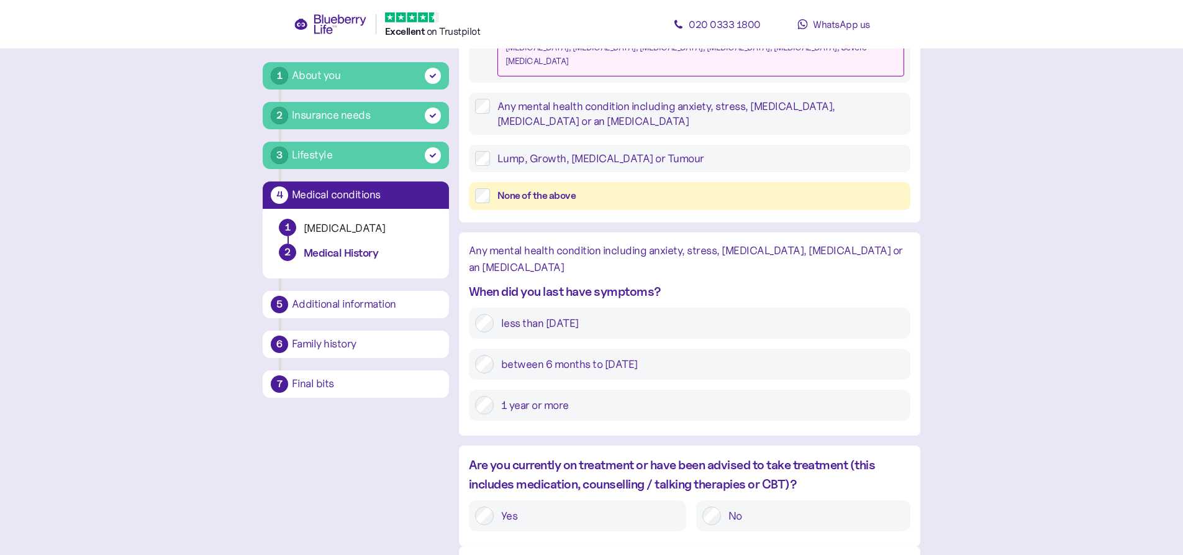
click at [532, 506] on label "Yes" at bounding box center [587, 515] width 186 height 19
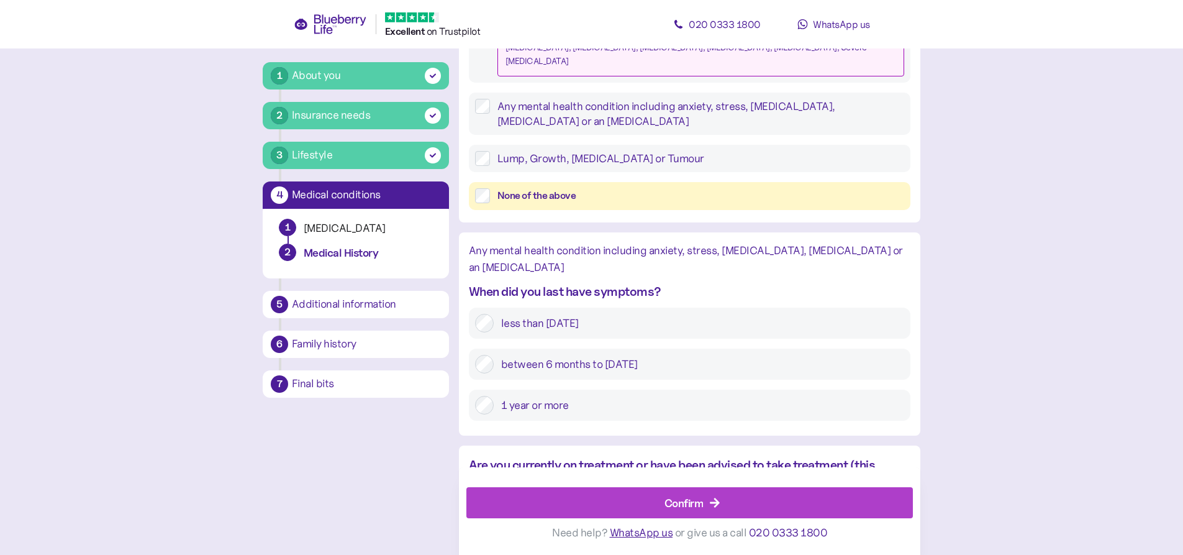
click at [577, 498] on div "Confirm" at bounding box center [692, 503] width 419 height 30
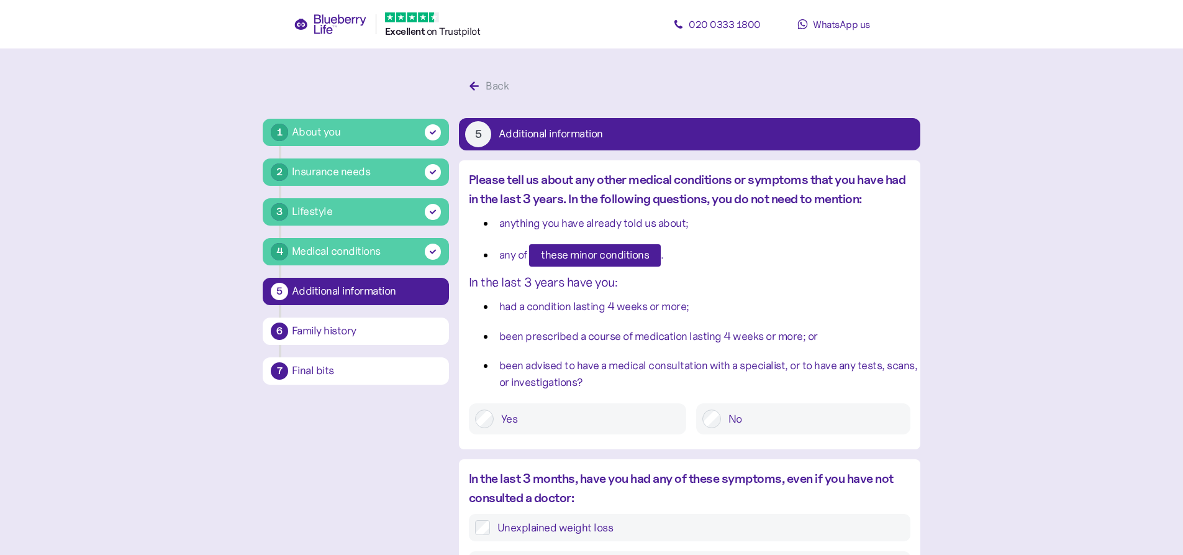
click at [550, 259] on span "these minor conditions" at bounding box center [595, 255] width 108 height 21
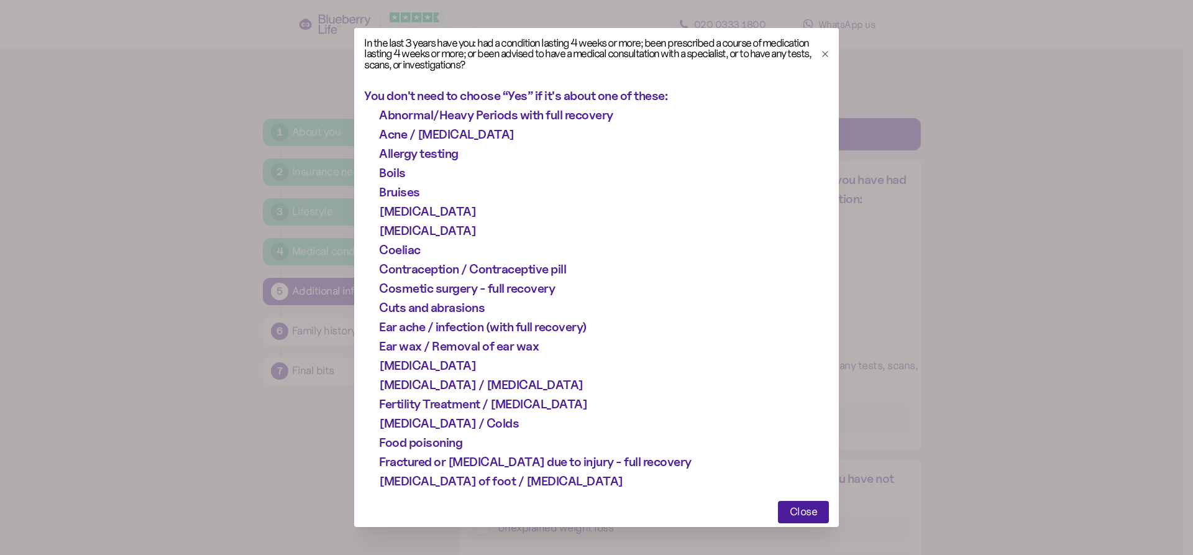
click at [778, 518] on button "Close" at bounding box center [804, 512] width 52 height 22
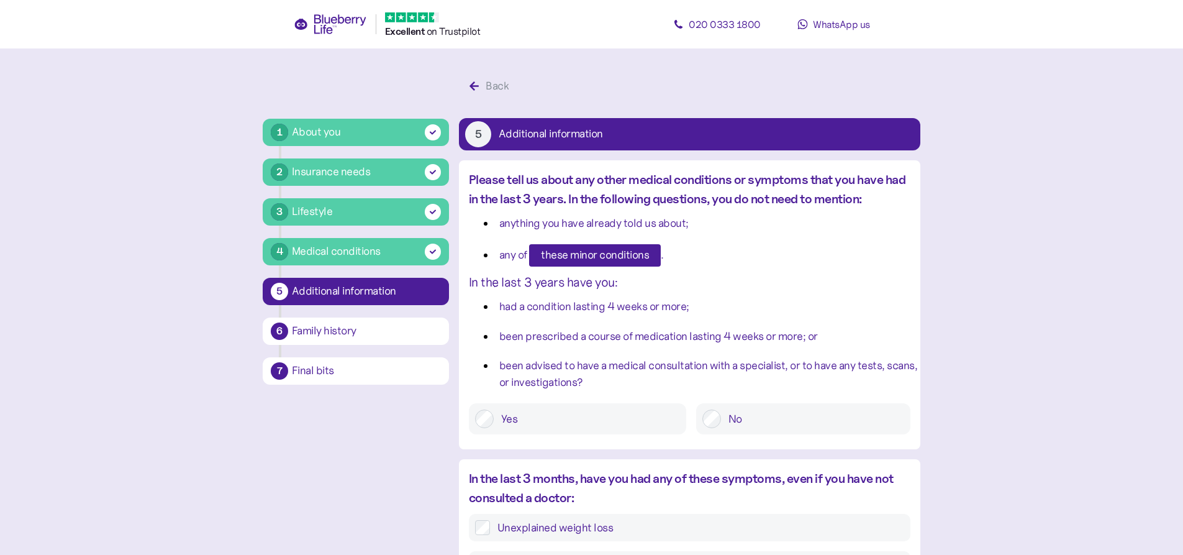
click at [637, 419] on label "Yes" at bounding box center [587, 418] width 186 height 19
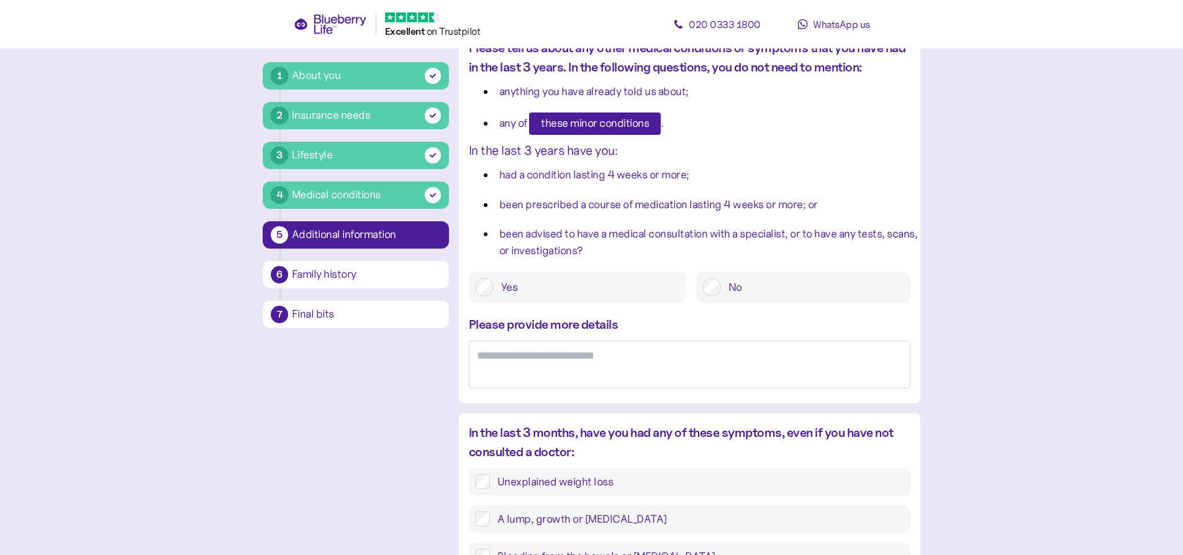
scroll to position [186, 0]
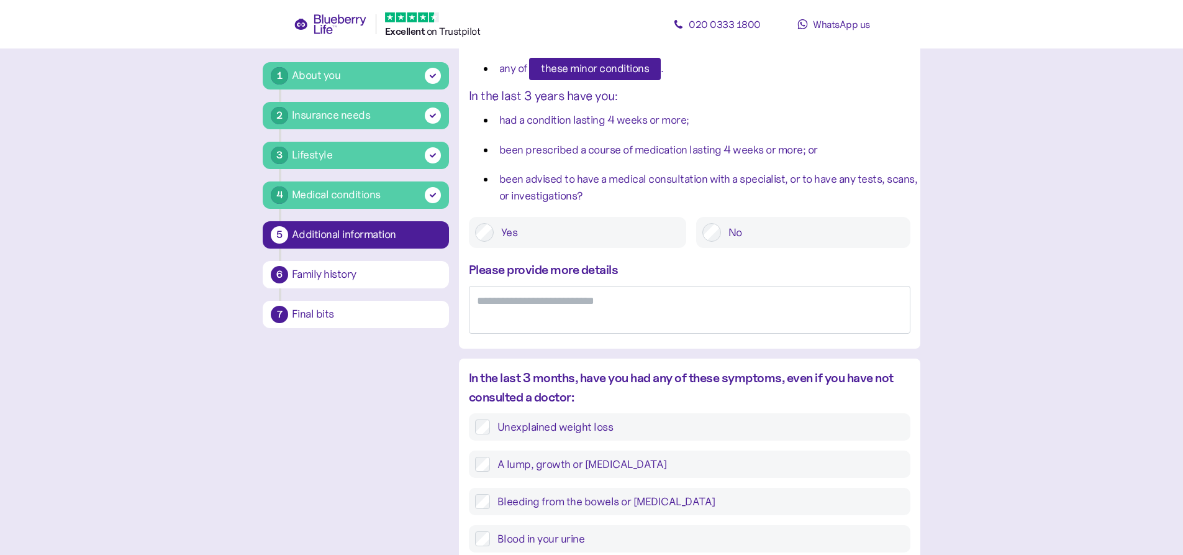
drag, startPoint x: 732, startPoint y: 220, endPoint x: 732, endPoint y: 231, distance: 11.2
click at [732, 220] on div "No" at bounding box center [803, 232] width 214 height 31
click at [732, 232] on label "No" at bounding box center [812, 232] width 183 height 19
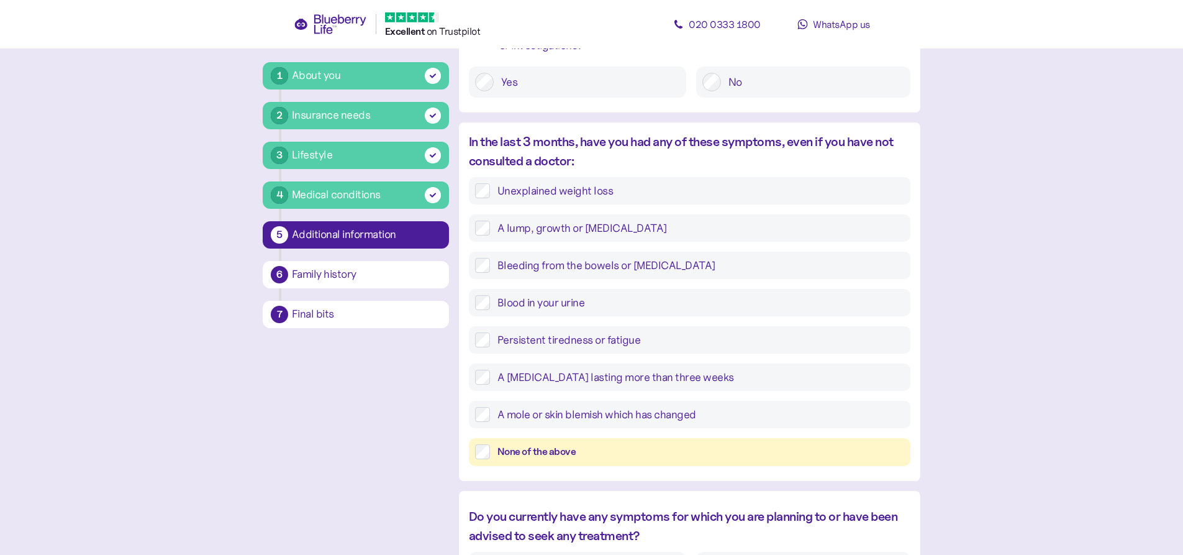
scroll to position [373, 0]
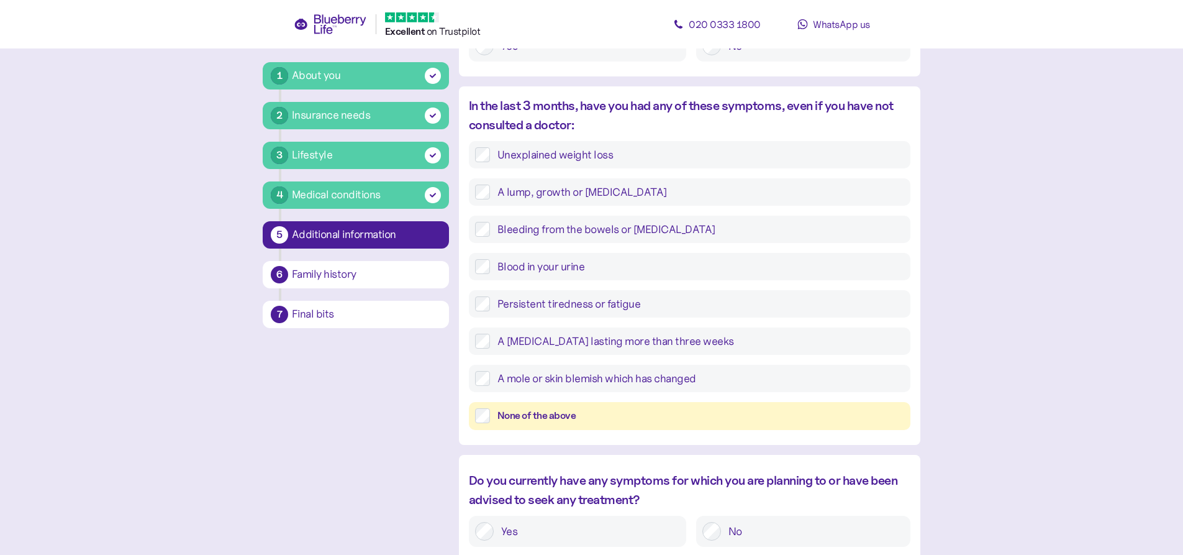
click at [555, 420] on div "None of the above" at bounding box center [701, 416] width 407 height 16
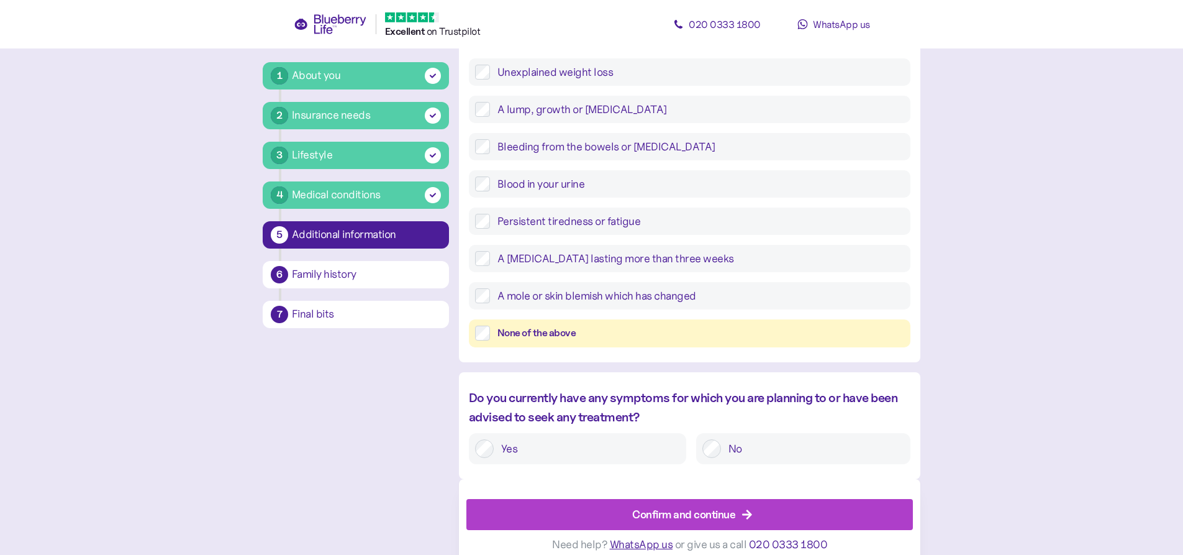
scroll to position [467, 0]
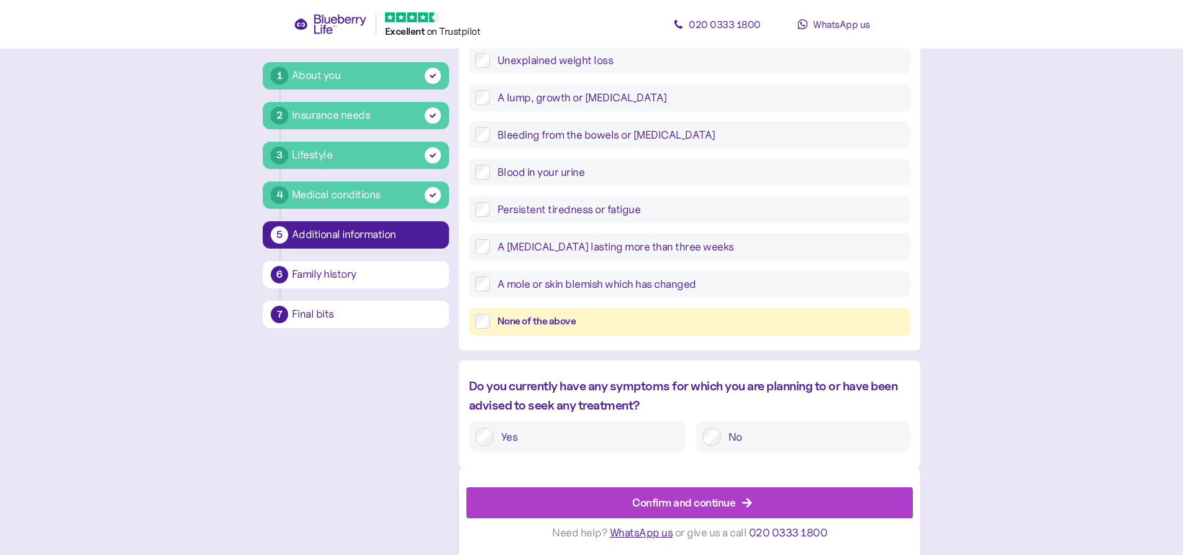
click at [684, 505] on div "Confirm and continue" at bounding box center [683, 502] width 103 height 17
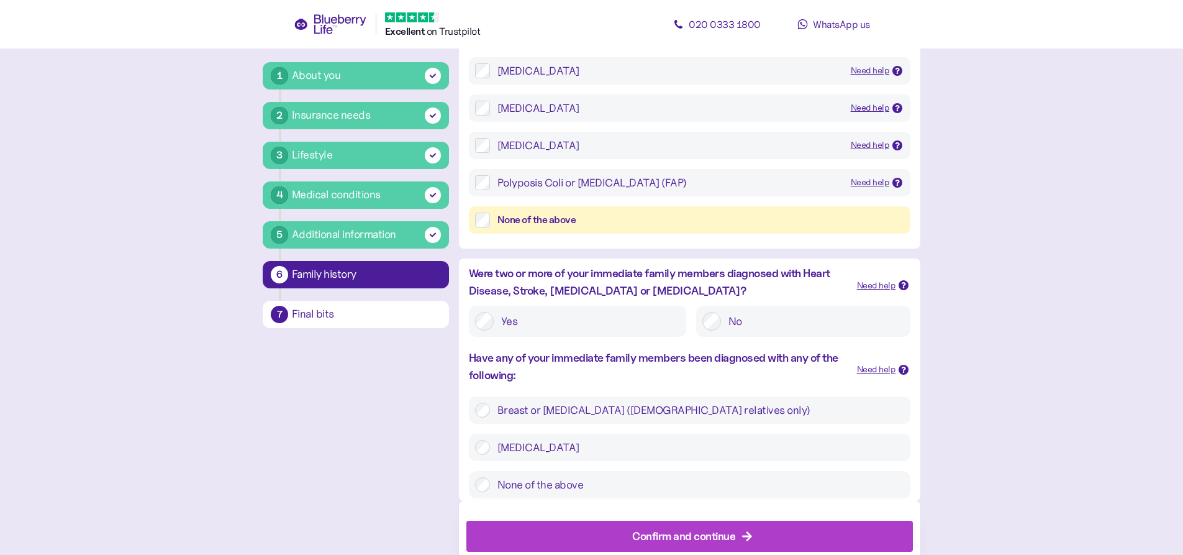
scroll to position [300, 0]
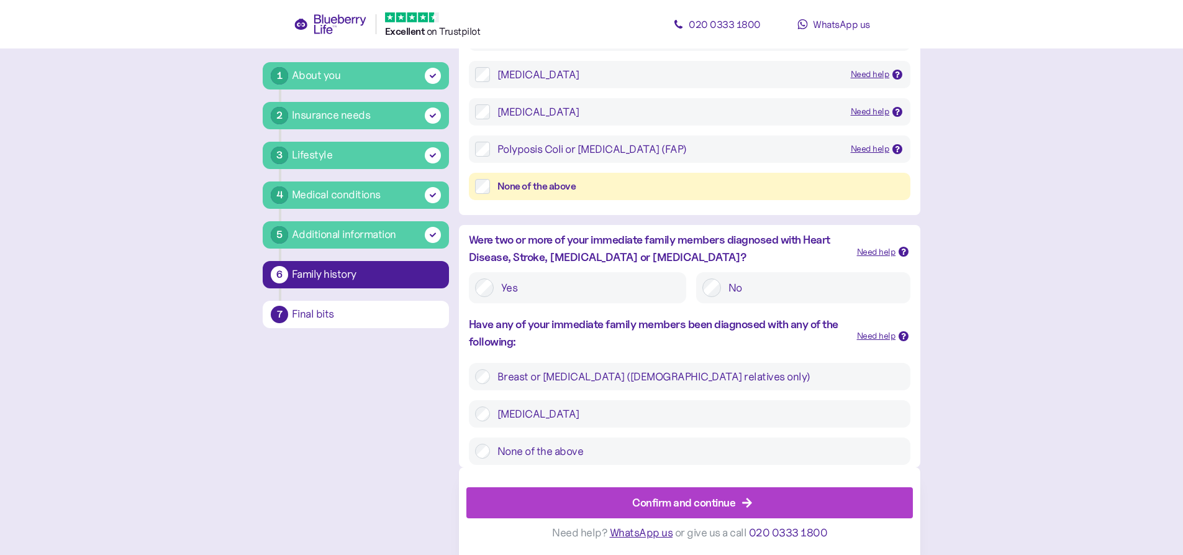
click at [539, 453] on label "None of the above" at bounding box center [697, 450] width 414 height 15
click at [724, 290] on label "No" at bounding box center [812, 287] width 183 height 19
click at [667, 505] on div "Confirm and continue" at bounding box center [683, 502] width 103 height 17
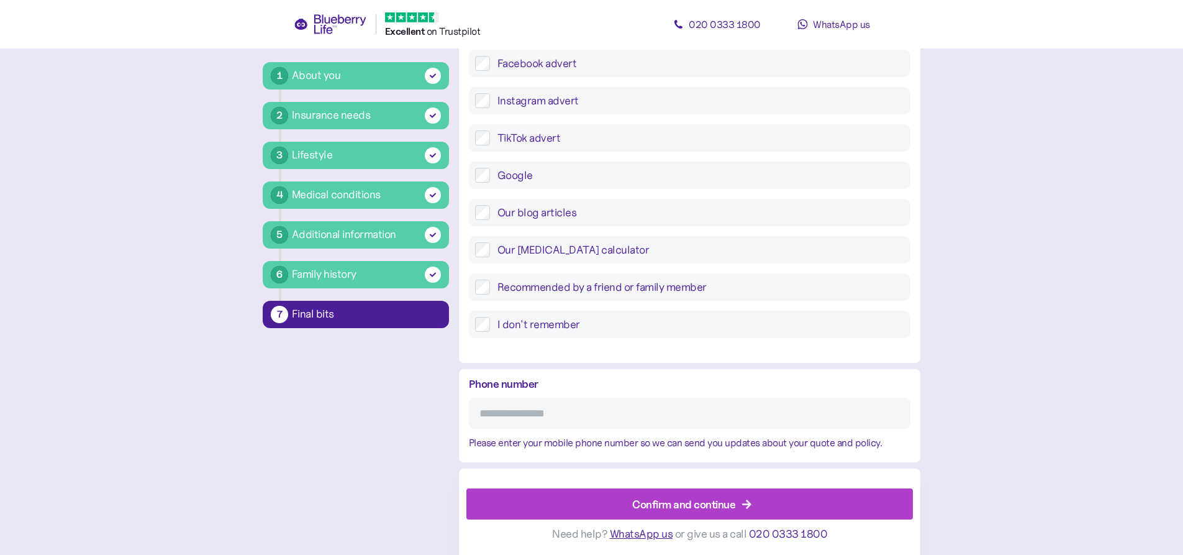
scroll to position [442, 0]
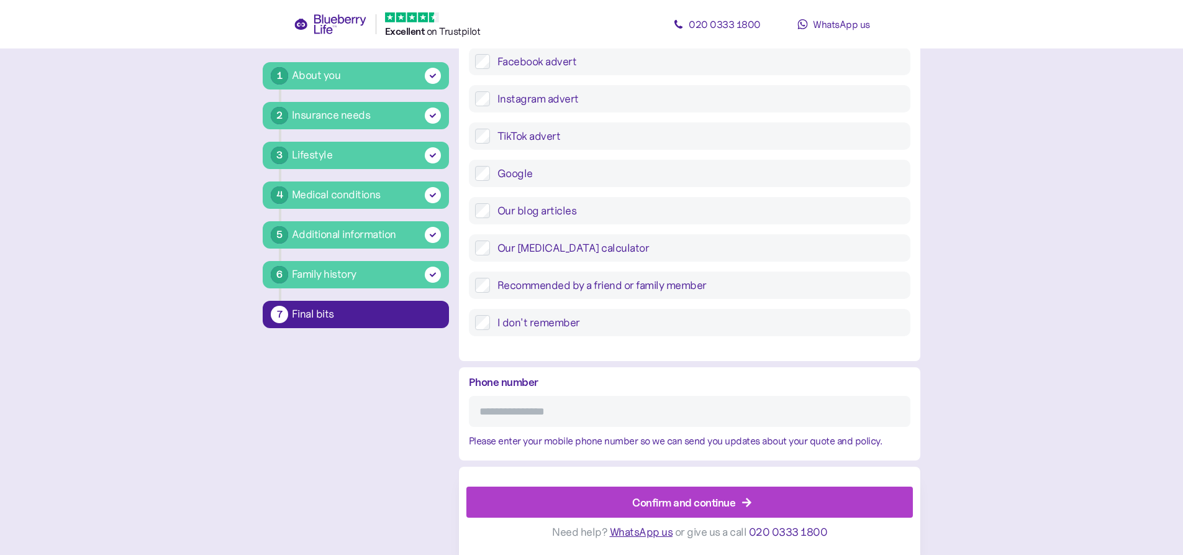
click at [569, 411] on input "Phone number" at bounding box center [690, 411] width 442 height 31
type input "**********"
click at [590, 486] on div "Confirm and continue Need help? WhatsApp us or give us a call 020 0333 1800" at bounding box center [689, 510] width 461 height 88
click at [612, 501] on div "Confirm and continue" at bounding box center [692, 502] width 419 height 30
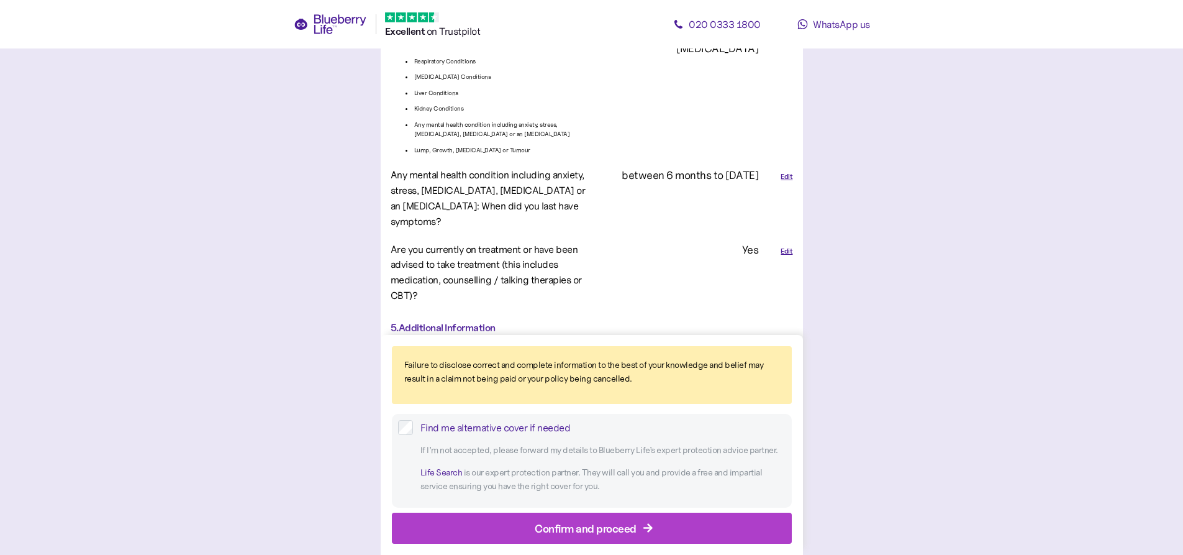
scroll to position [2360, 0]
